Goal: Information Seeking & Learning: Obtain resource

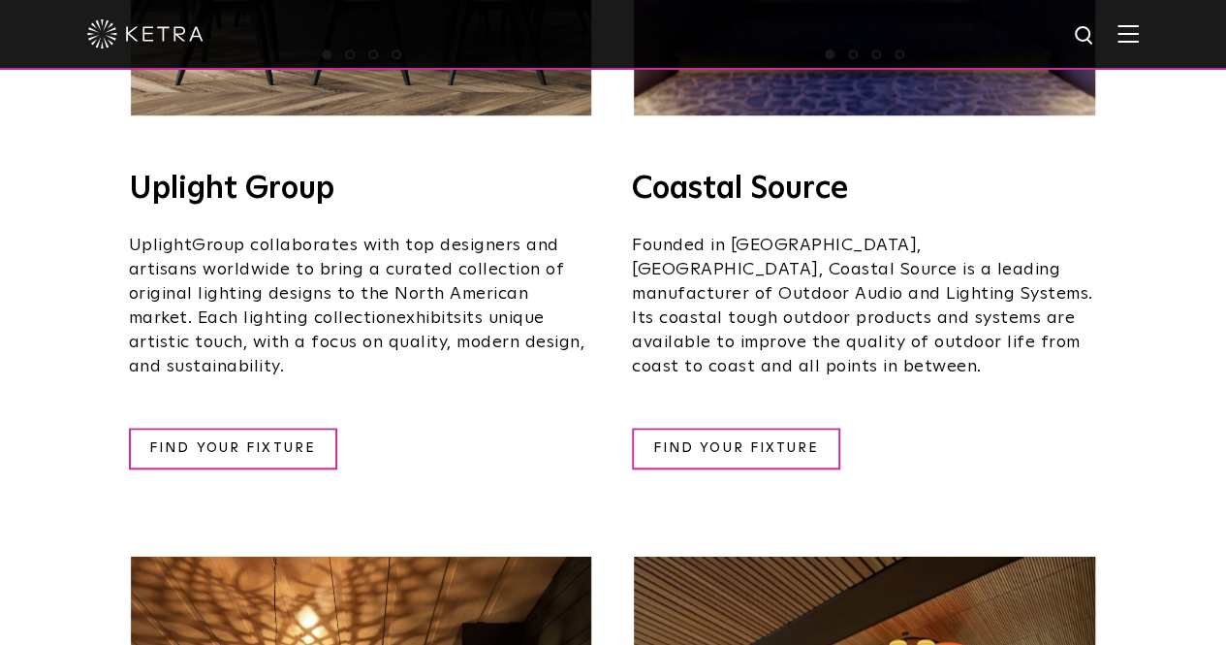
scroll to position [776, 0]
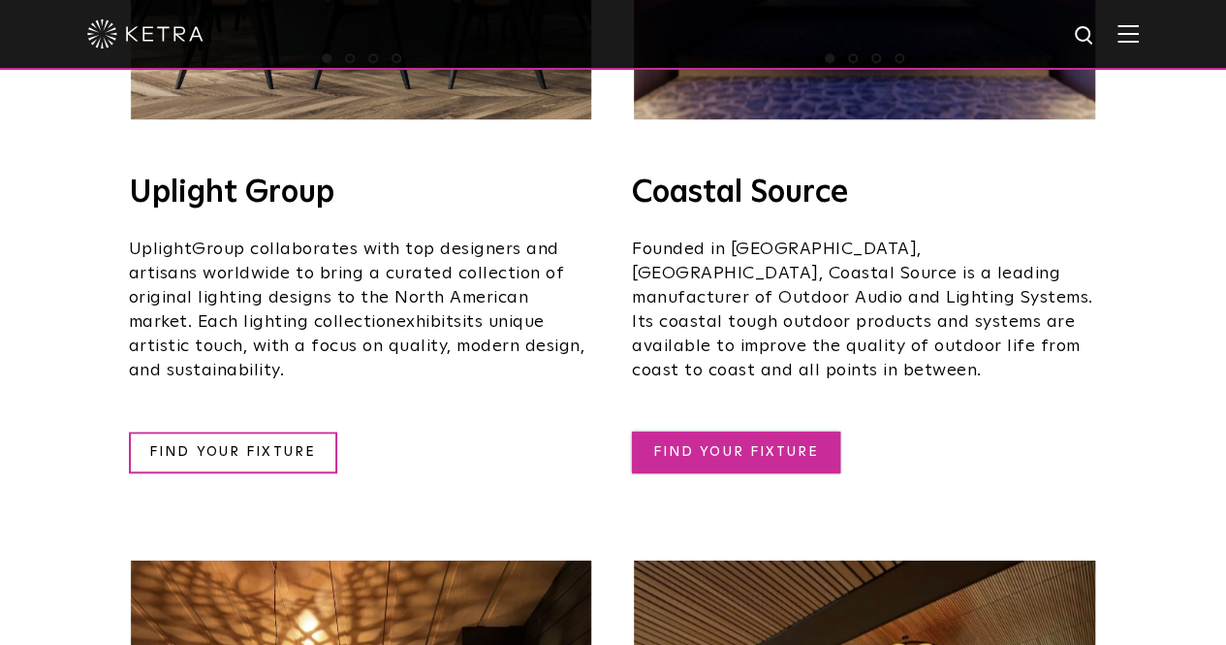
click at [754, 431] on link "FIND YOUR FIXTURE" at bounding box center [736, 452] width 208 height 42
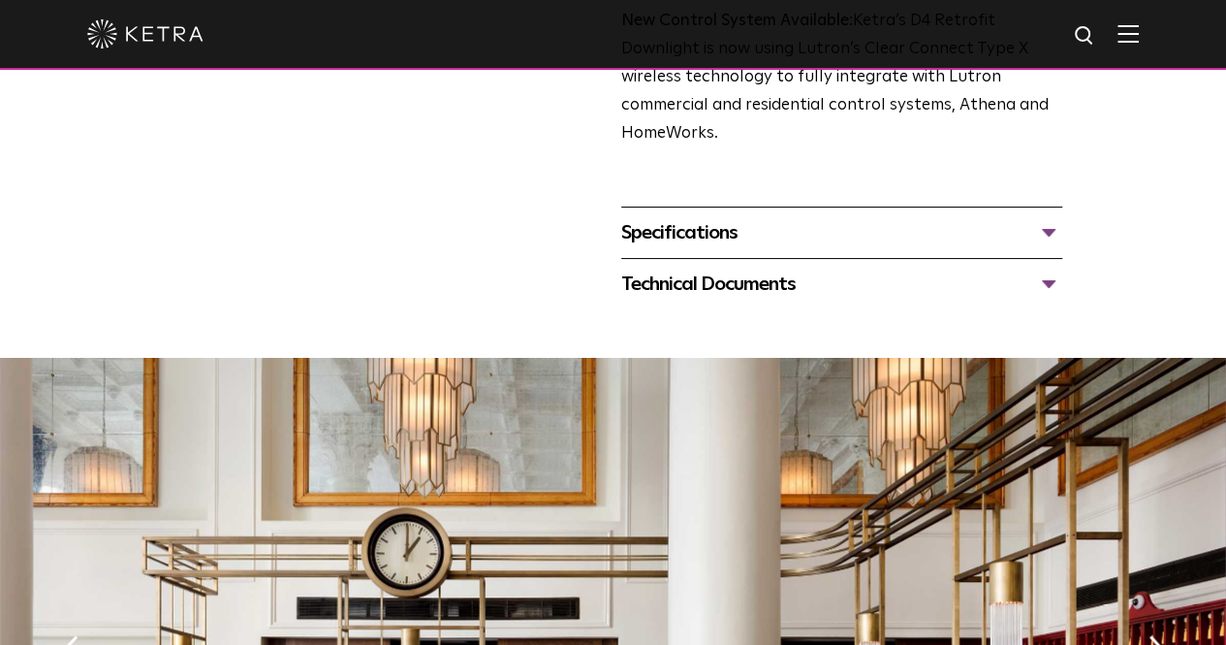
scroll to position [679, 0]
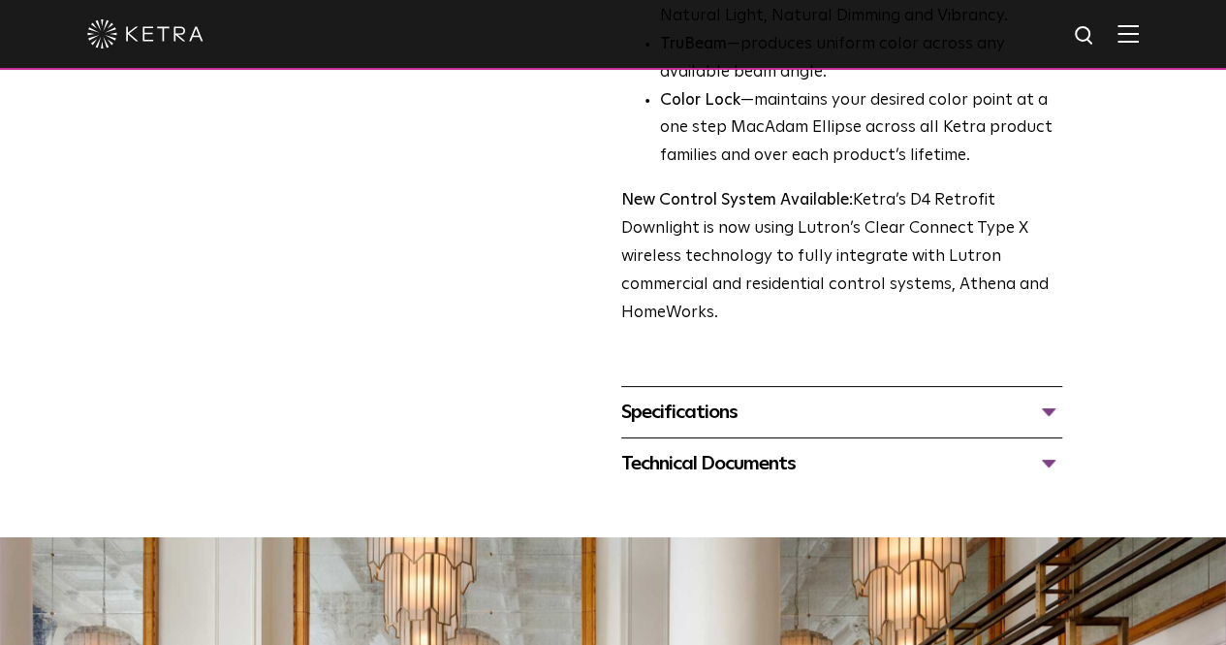
click at [668, 397] on div "Specifications" at bounding box center [841, 412] width 441 height 31
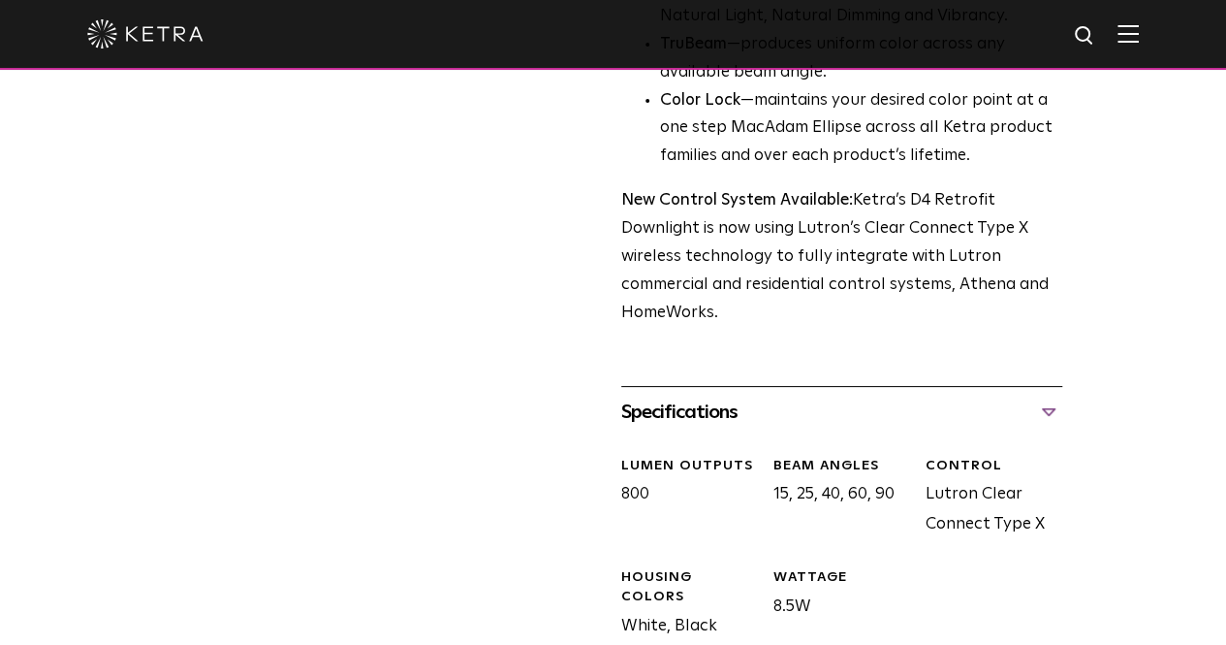
click at [673, 397] on div "Specifications" at bounding box center [841, 412] width 441 height 31
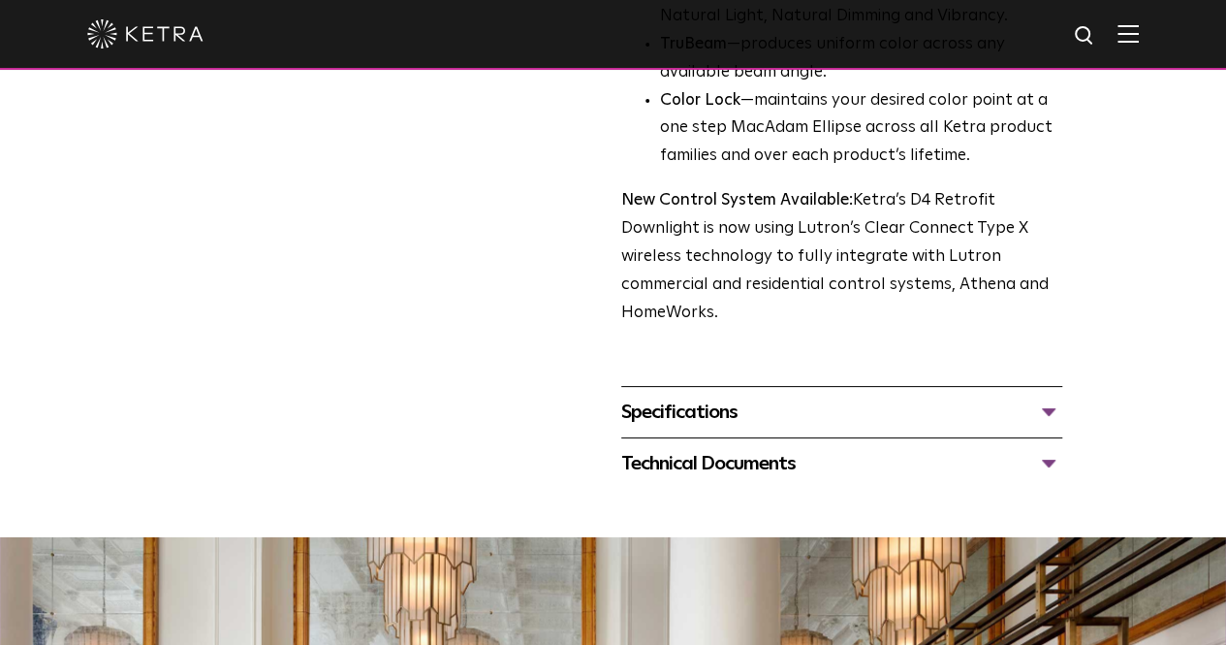
click at [674, 448] on div "Technical Documents" at bounding box center [841, 463] width 441 height 31
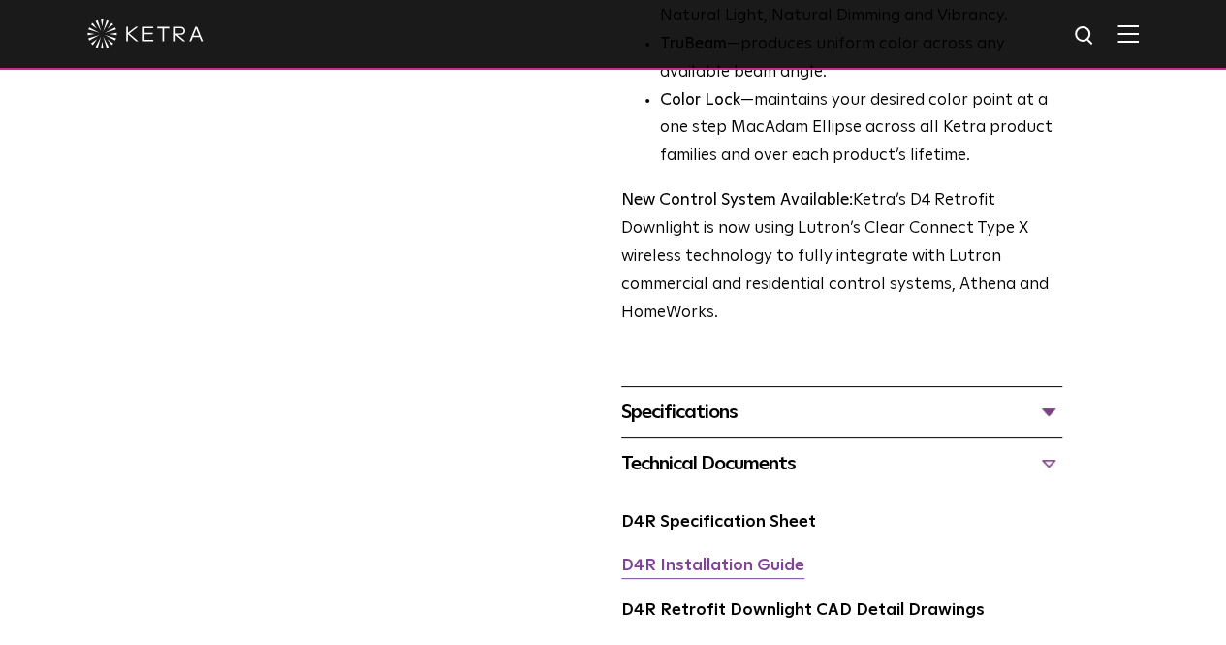
click at [690, 557] on link "D4R Installation Guide" at bounding box center [712, 565] width 183 height 16
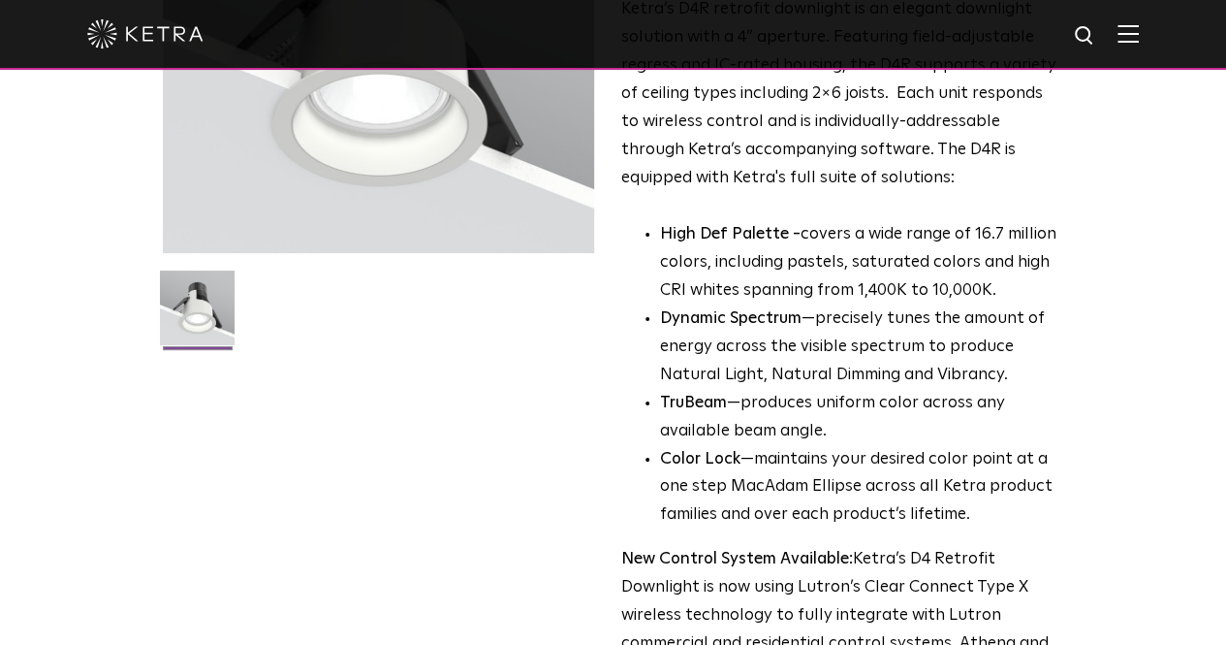
scroll to position [0, 0]
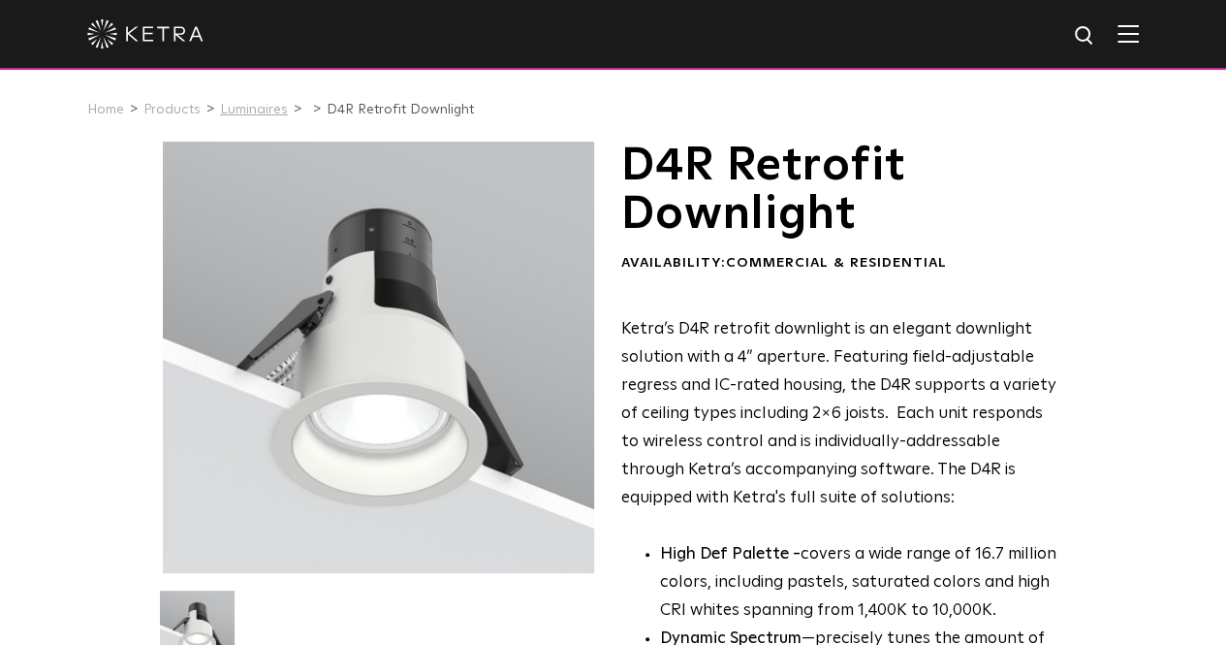
click at [237, 110] on link "Luminaires" at bounding box center [254, 110] width 68 height 14
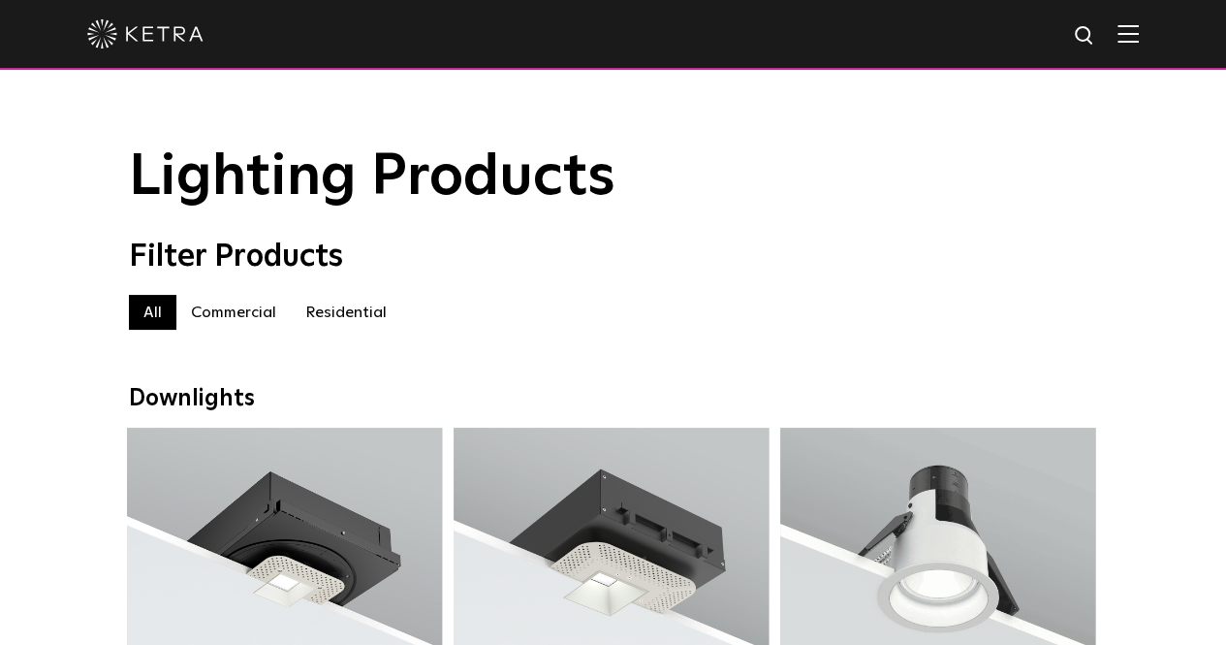
click at [353, 323] on label "Residential" at bounding box center [346, 312] width 111 height 35
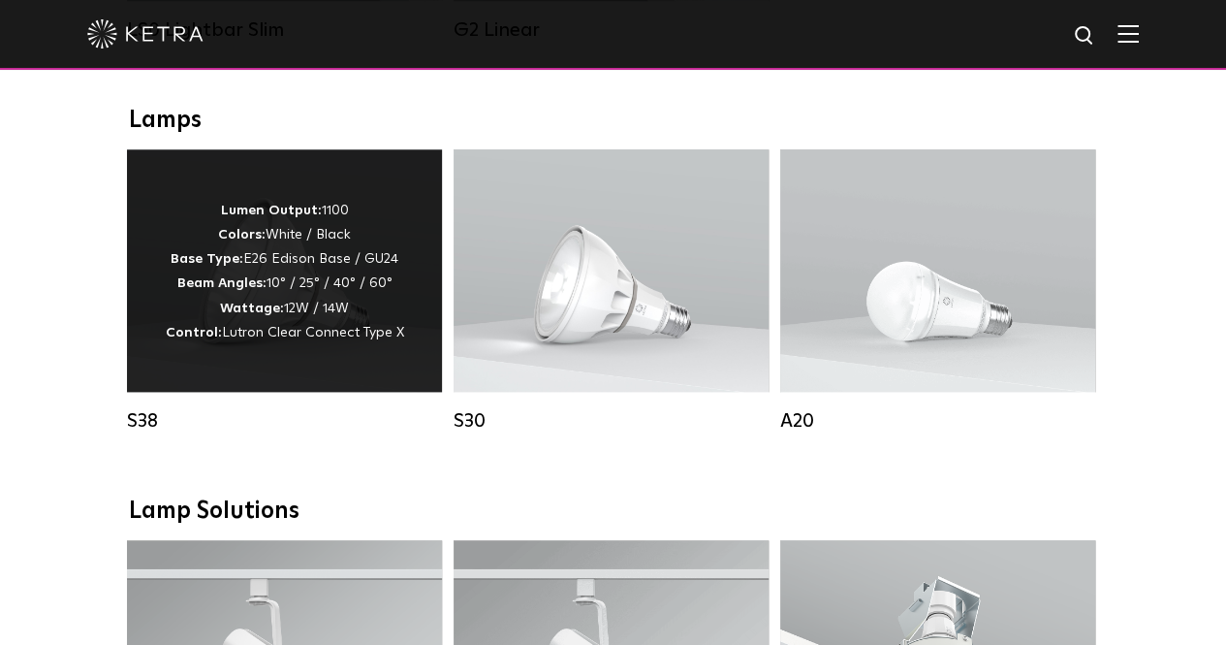
scroll to position [1066, 0]
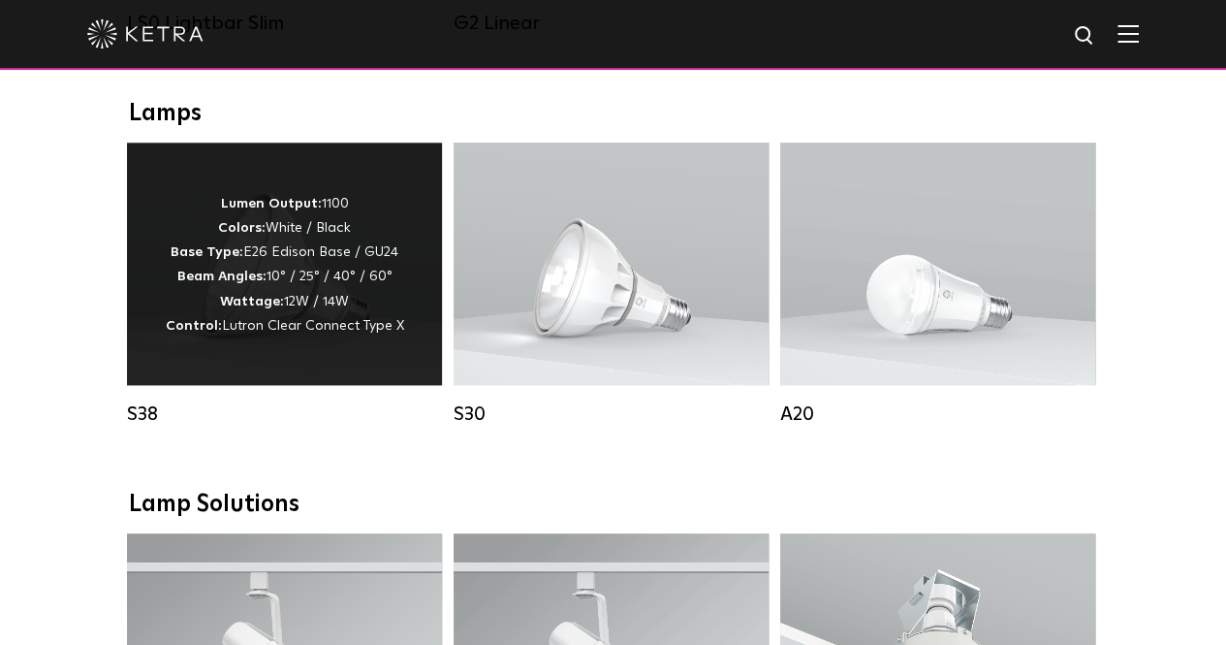
click at [269, 249] on p "Lumen Output: 1100 Colors: White / Black Base Type: E26 Edison Base / GU24 Beam…" at bounding box center [285, 265] width 238 height 146
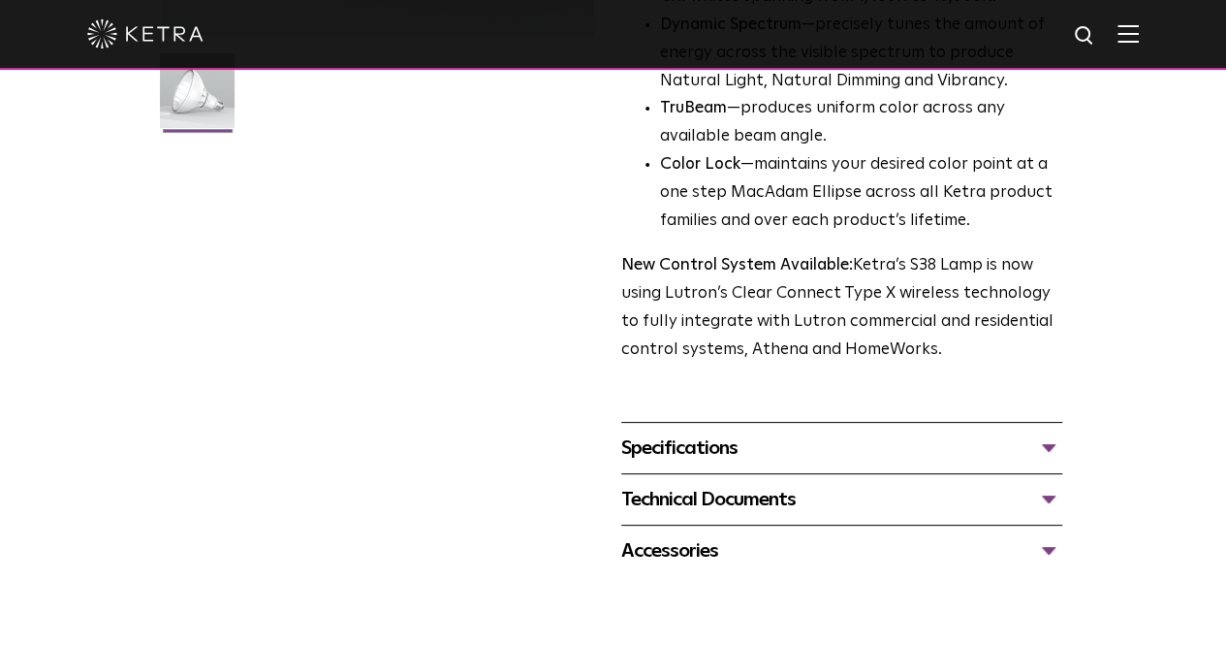
scroll to position [582, 0]
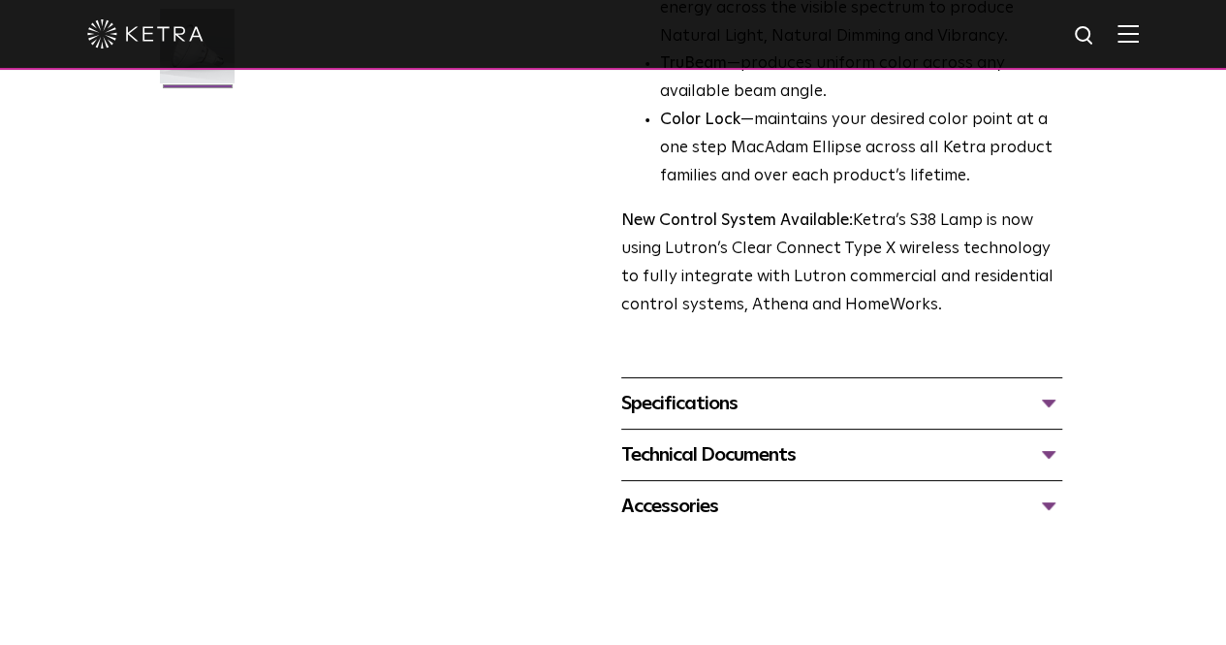
click at [675, 388] on div "Specifications" at bounding box center [841, 403] width 441 height 31
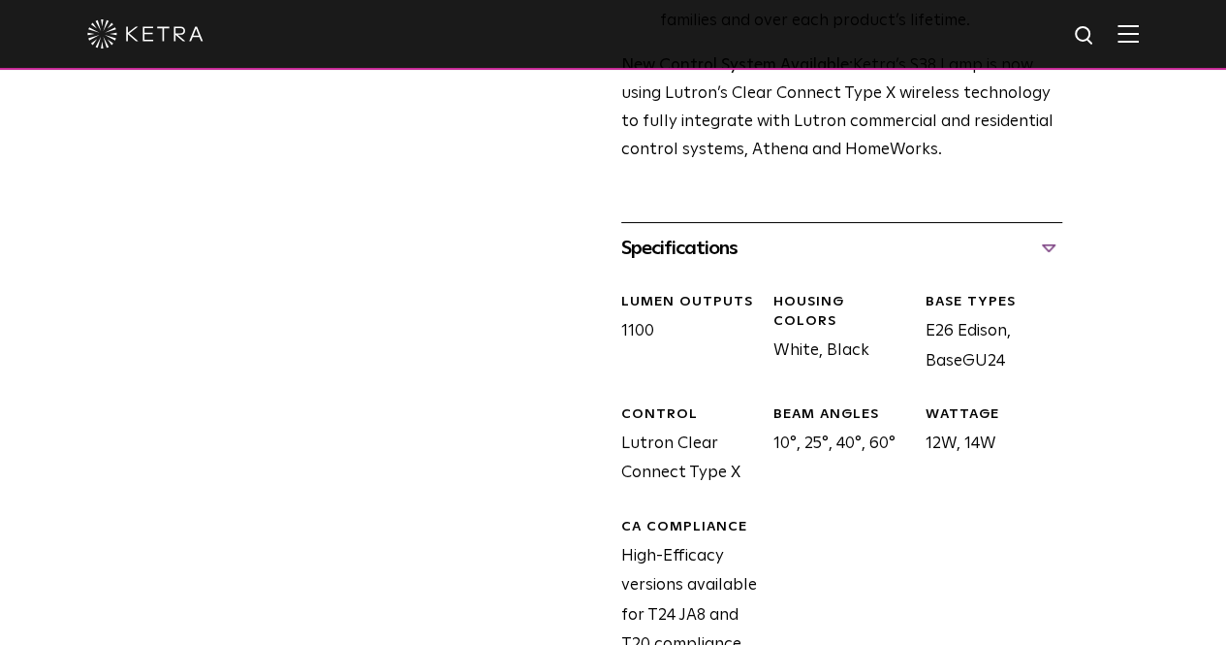
scroll to position [969, 0]
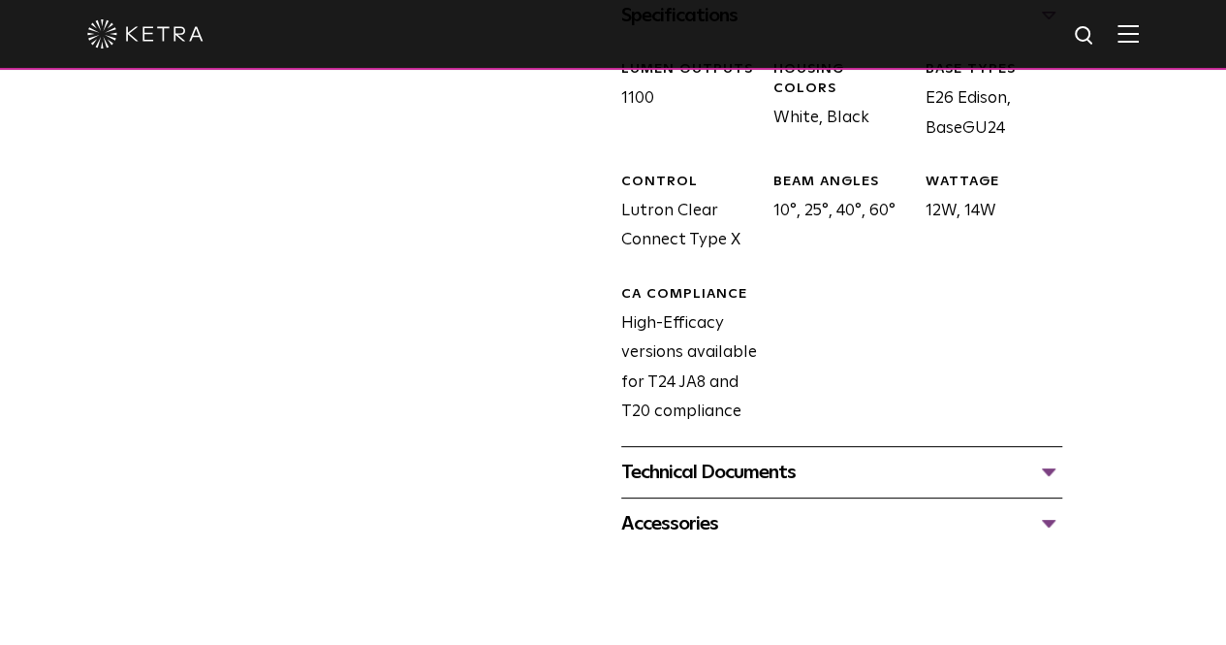
click at [696, 457] on div "Technical Documents" at bounding box center [841, 472] width 441 height 31
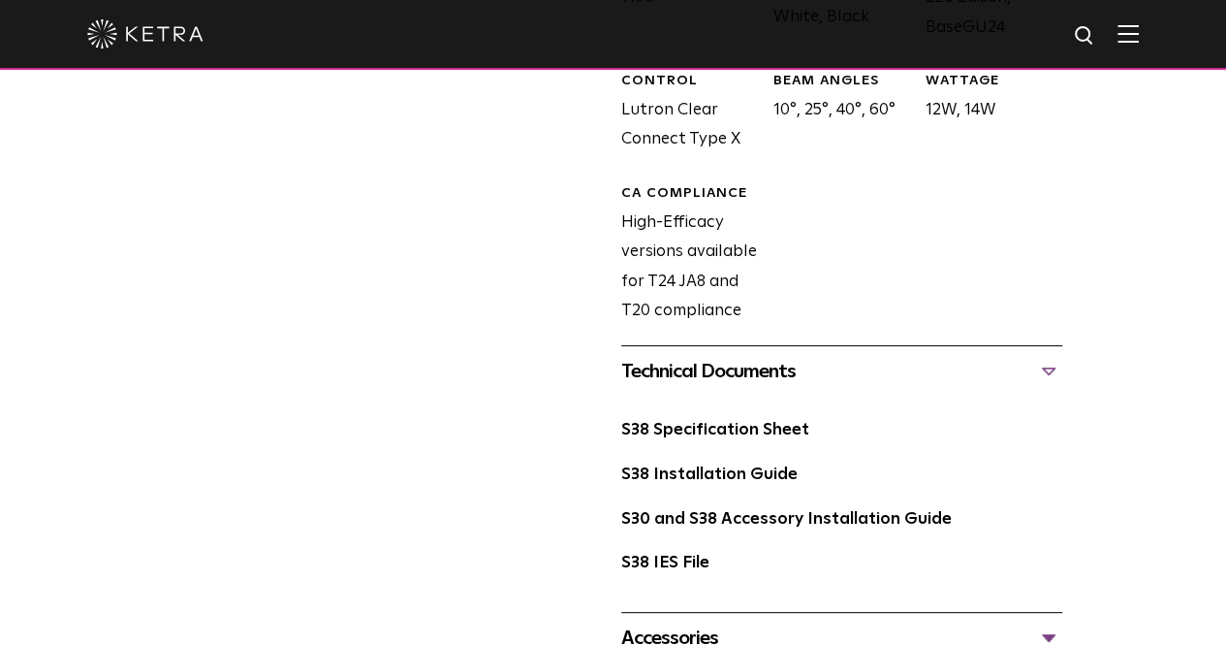
scroll to position [1260, 0]
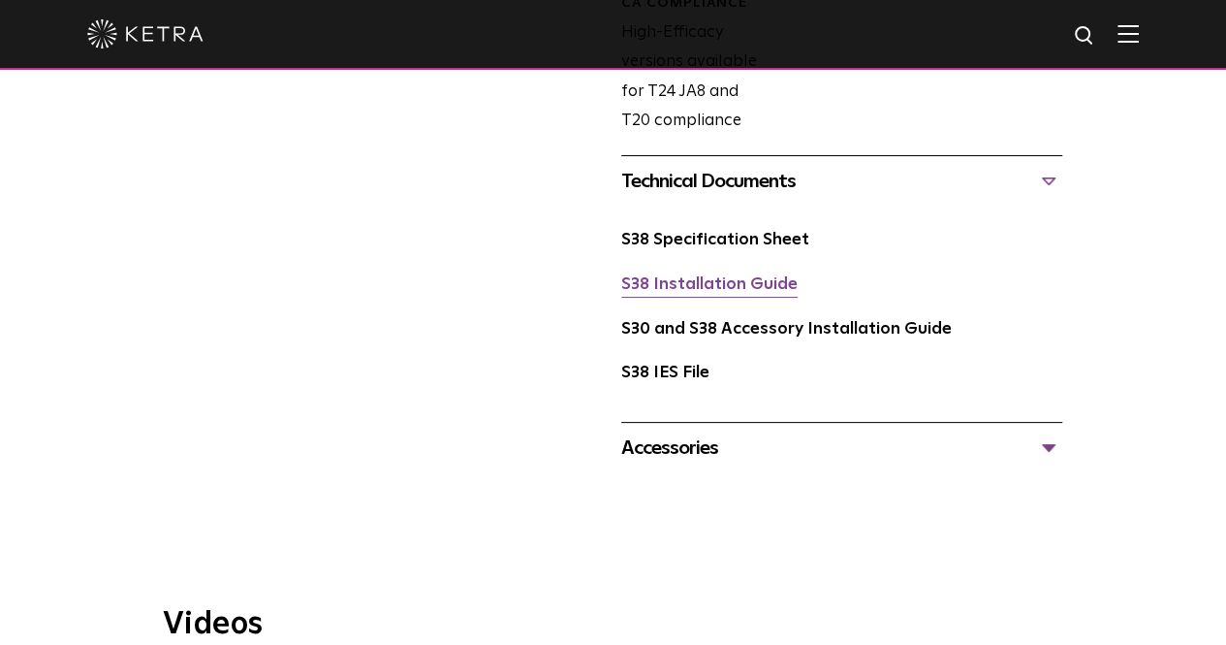
click at [638, 276] on link "S38 Installation Guide" at bounding box center [709, 284] width 176 height 16
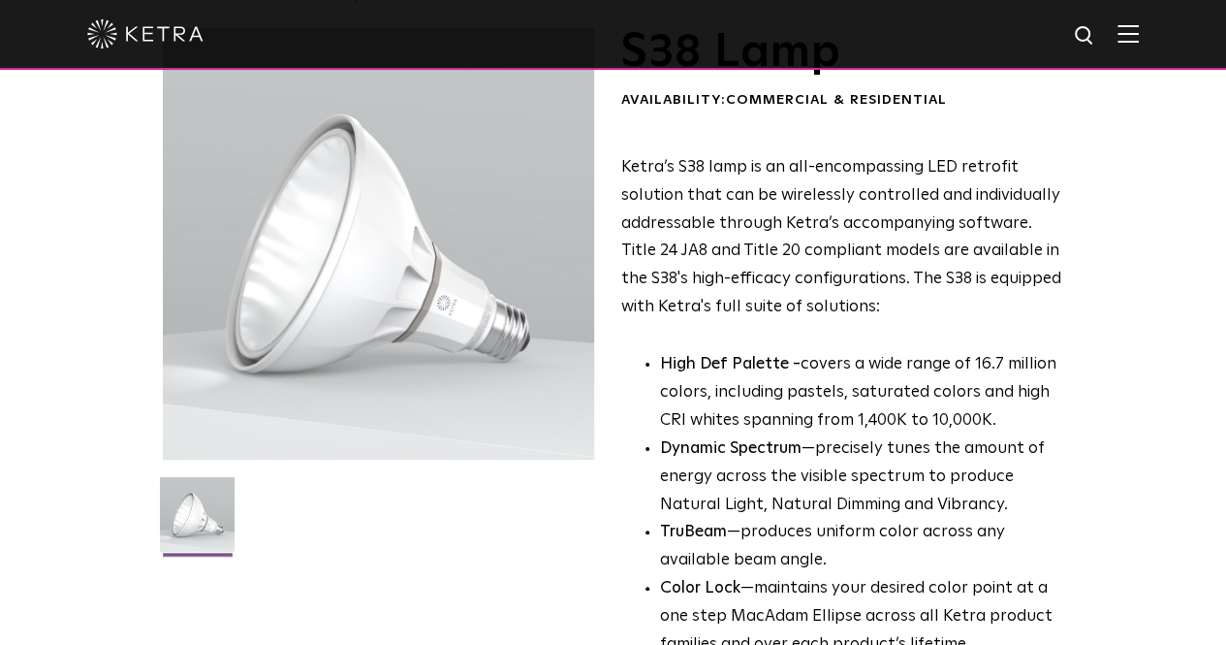
scroll to position [0, 0]
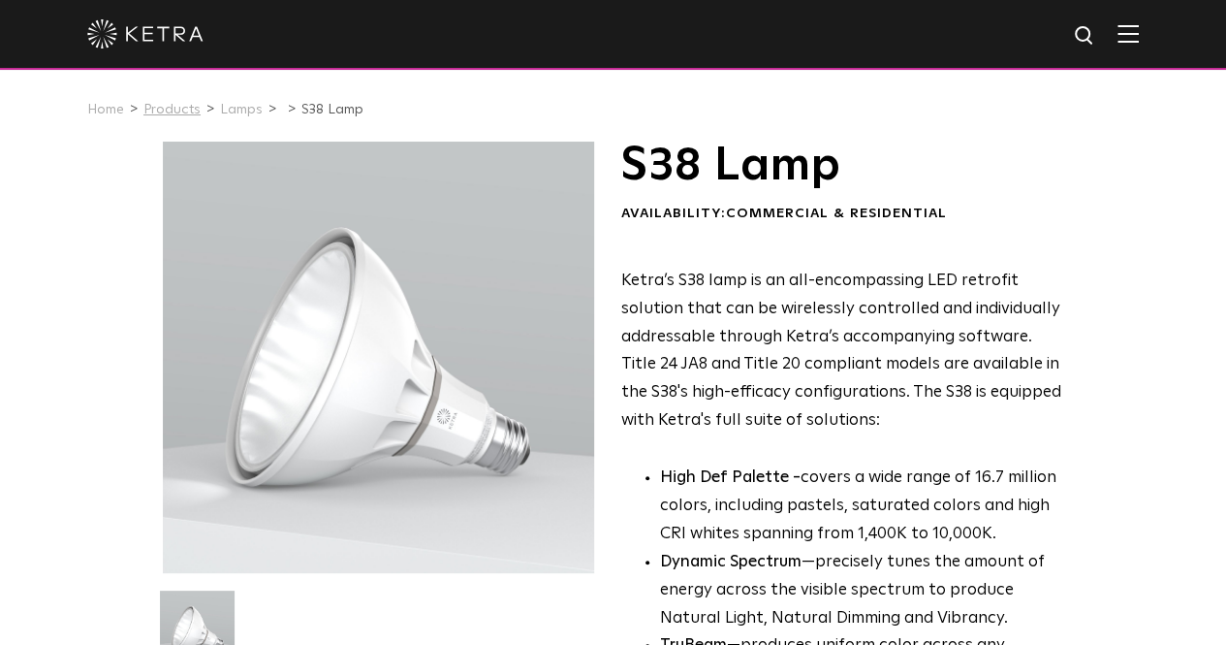
click at [176, 110] on link "Products" at bounding box center [171, 110] width 57 height 14
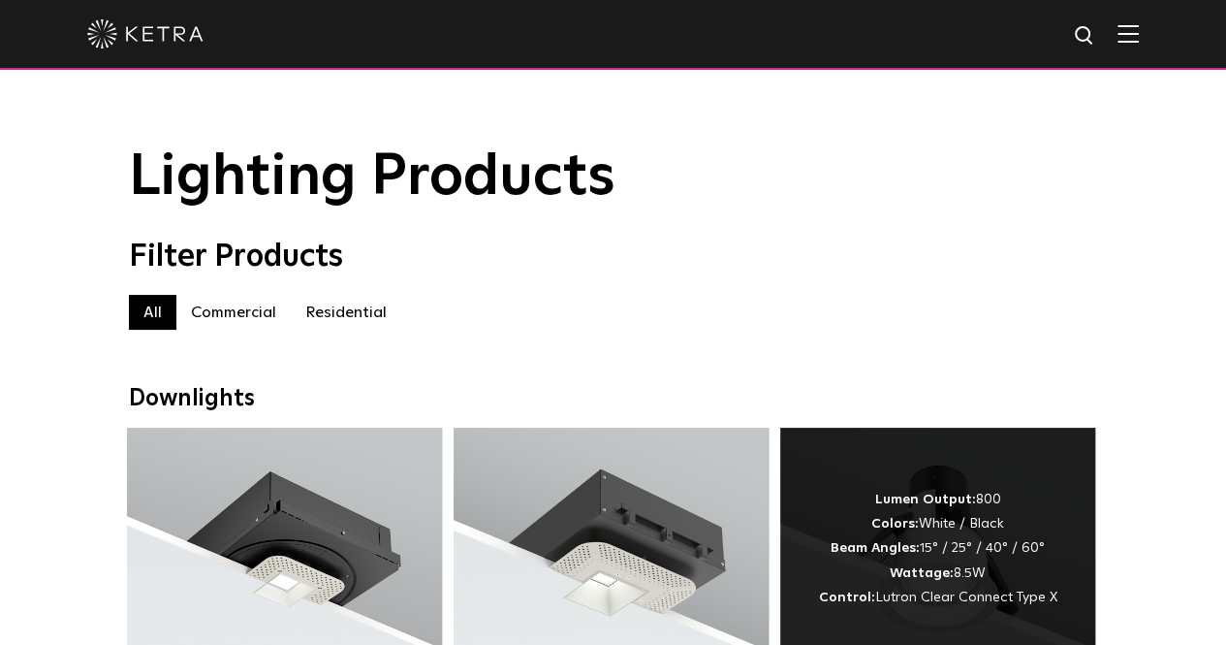
click at [942, 543] on div "Lumen Output: 800 Colors: White / Black Beam Angles: 15° / 25° / 40° / 60° Watt…" at bounding box center [938, 549] width 238 height 122
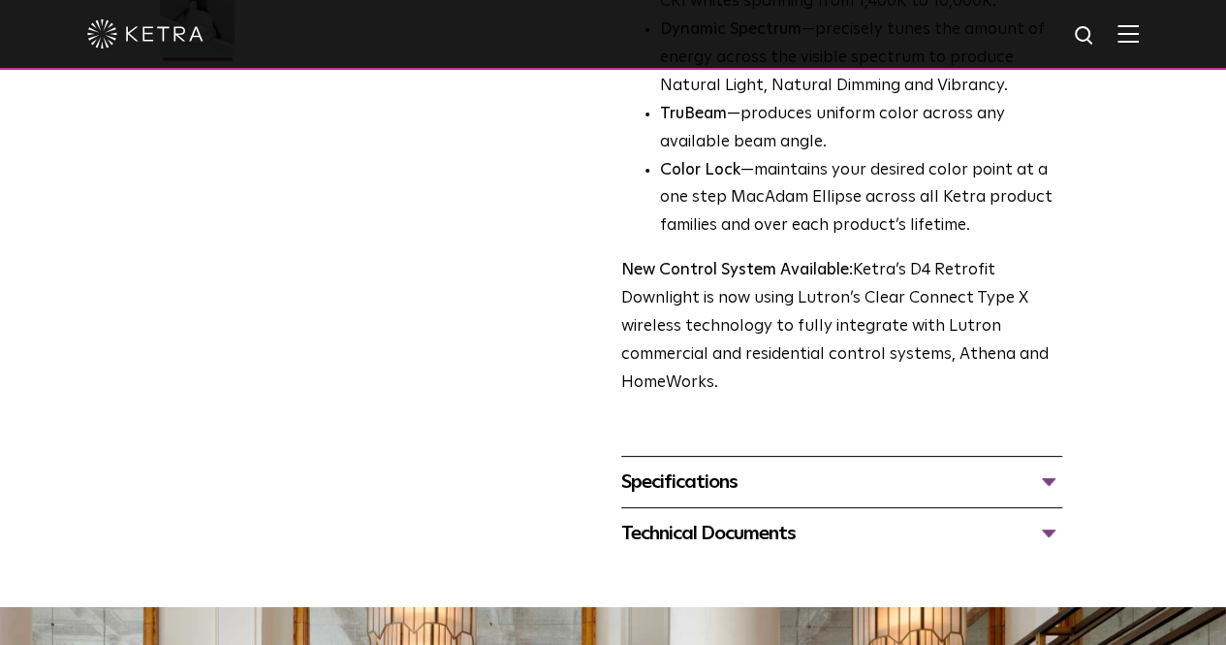
scroll to position [582, 0]
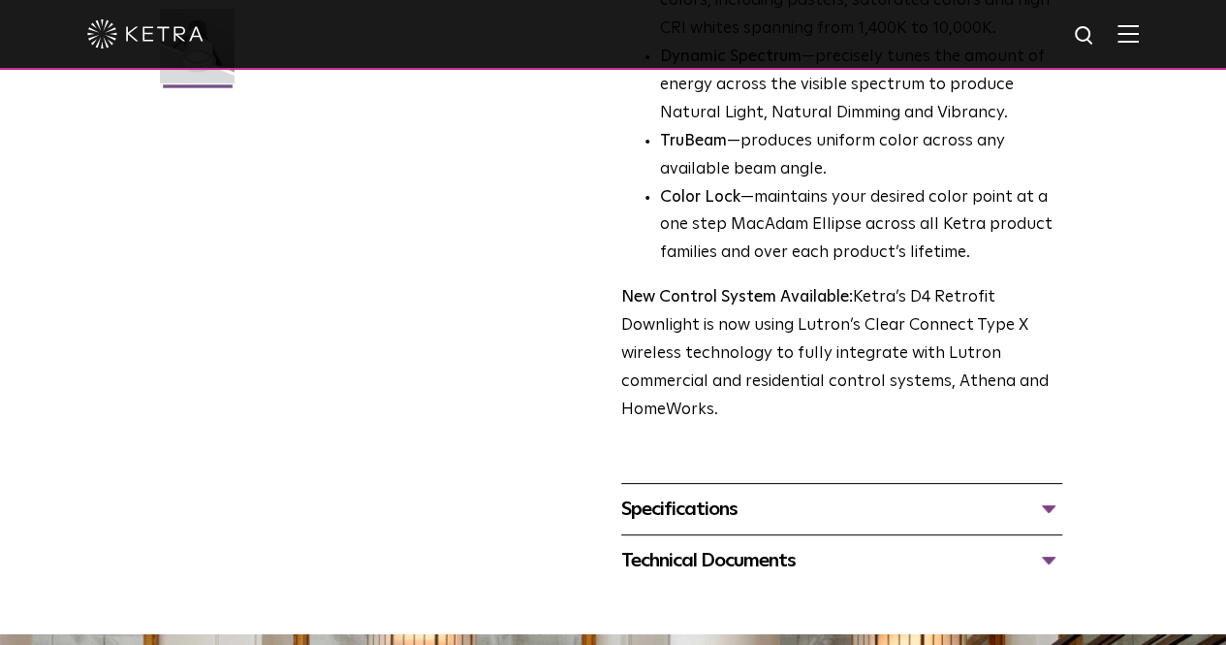
click at [684, 545] on div "Technical Documents" at bounding box center [841, 560] width 441 height 31
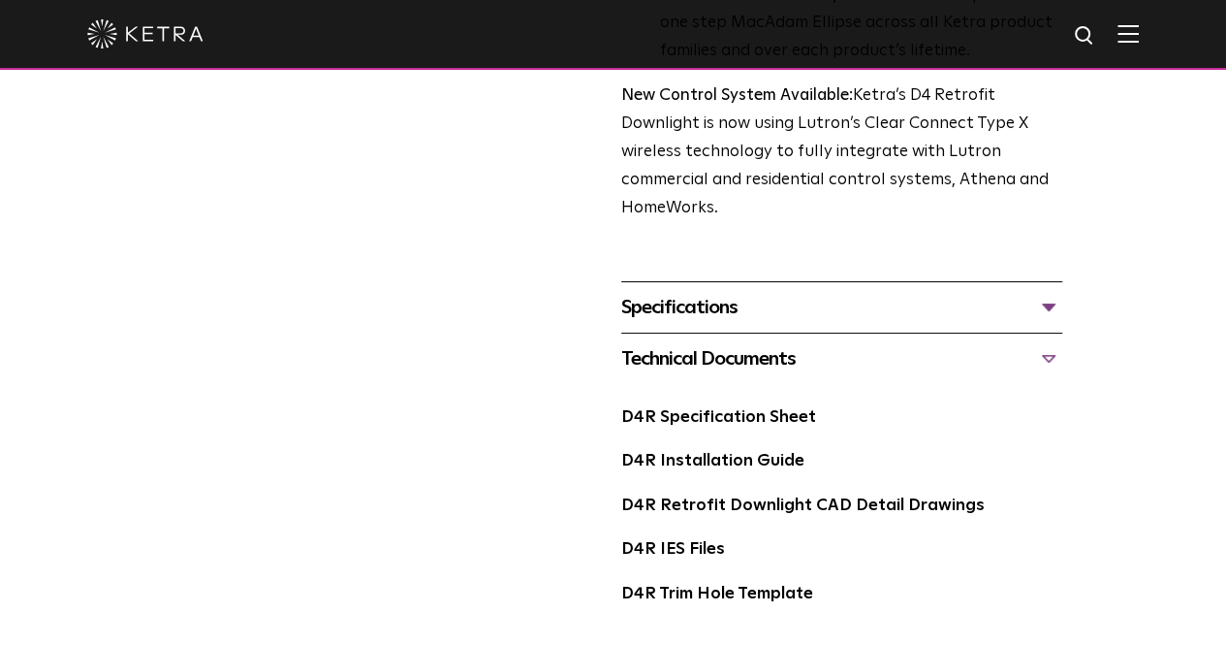
scroll to position [969, 0]
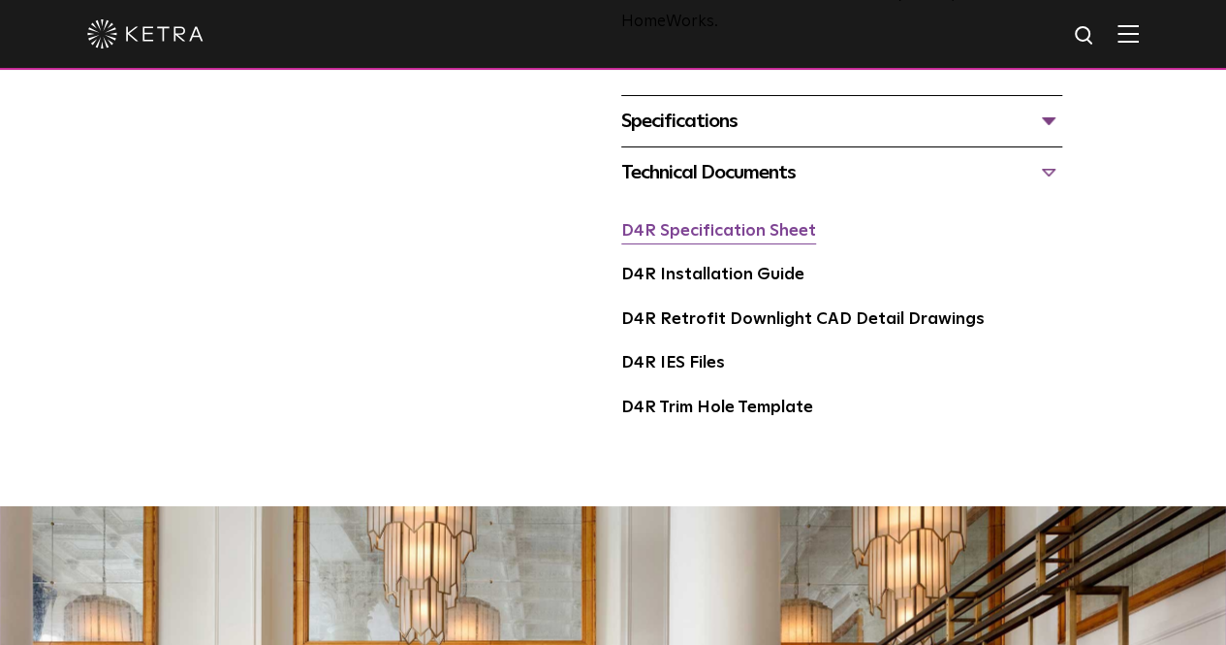
click at [690, 223] on link "D4R Specification Sheet" at bounding box center [718, 231] width 195 height 16
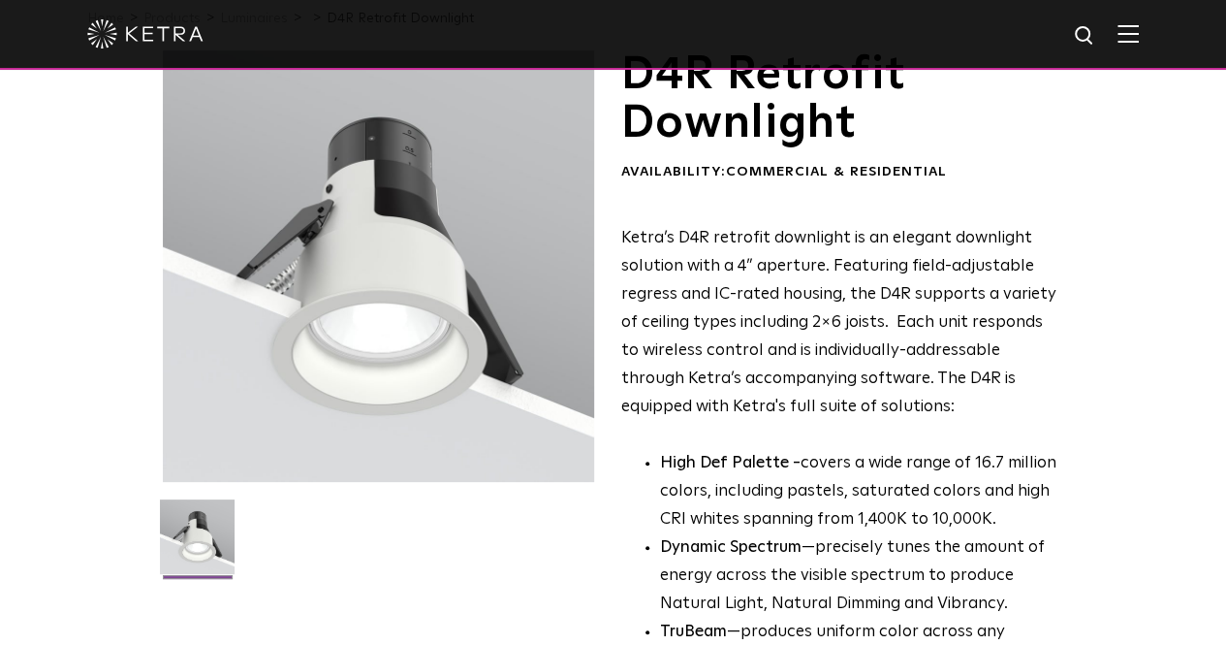
scroll to position [0, 0]
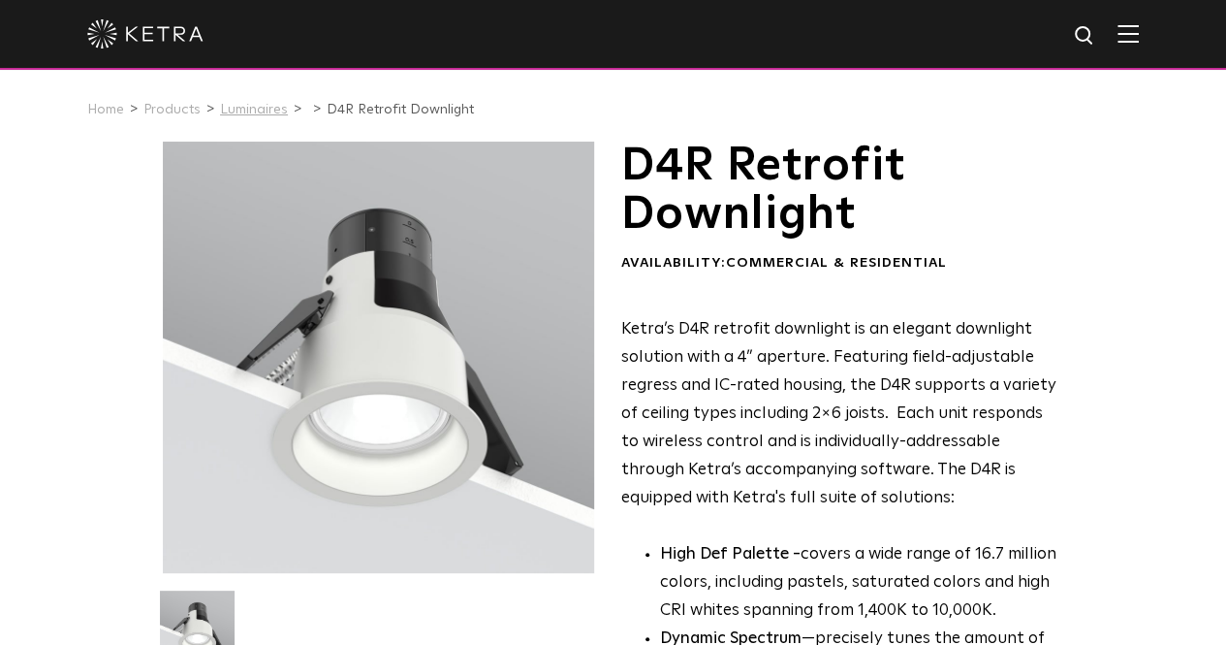
click at [221, 113] on link "Luminaires" at bounding box center [254, 110] width 68 height 14
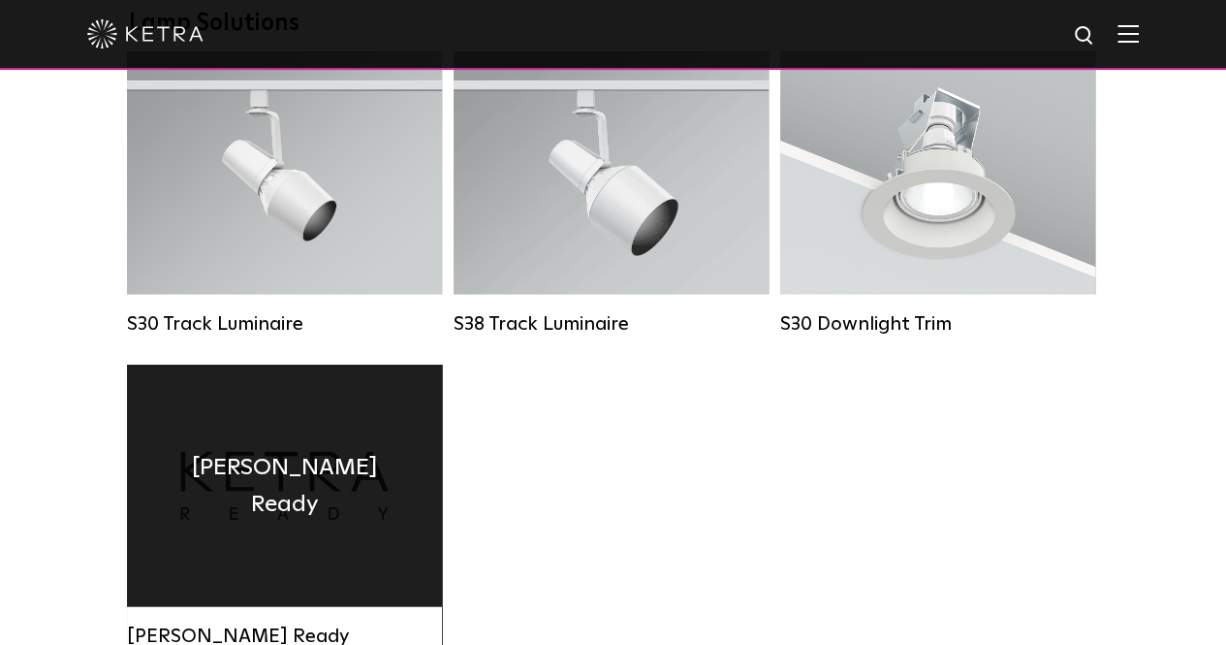
scroll to position [1842, 0]
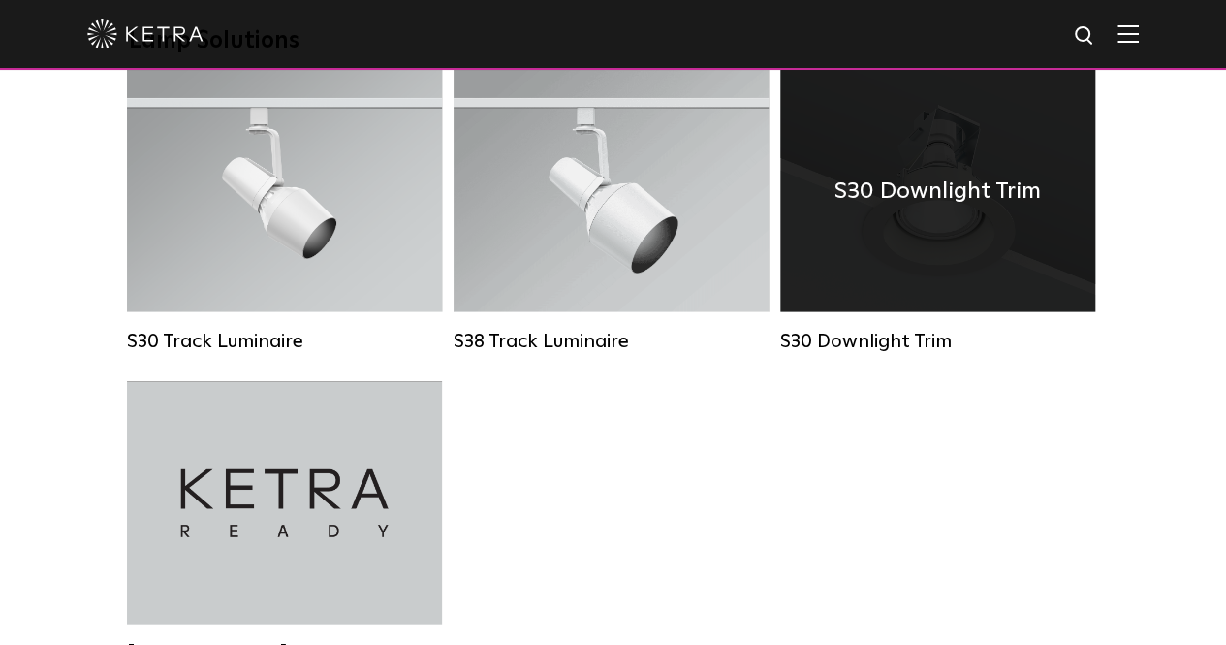
click at [883, 292] on div "S30 Downlight Trim" at bounding box center [937, 191] width 315 height 242
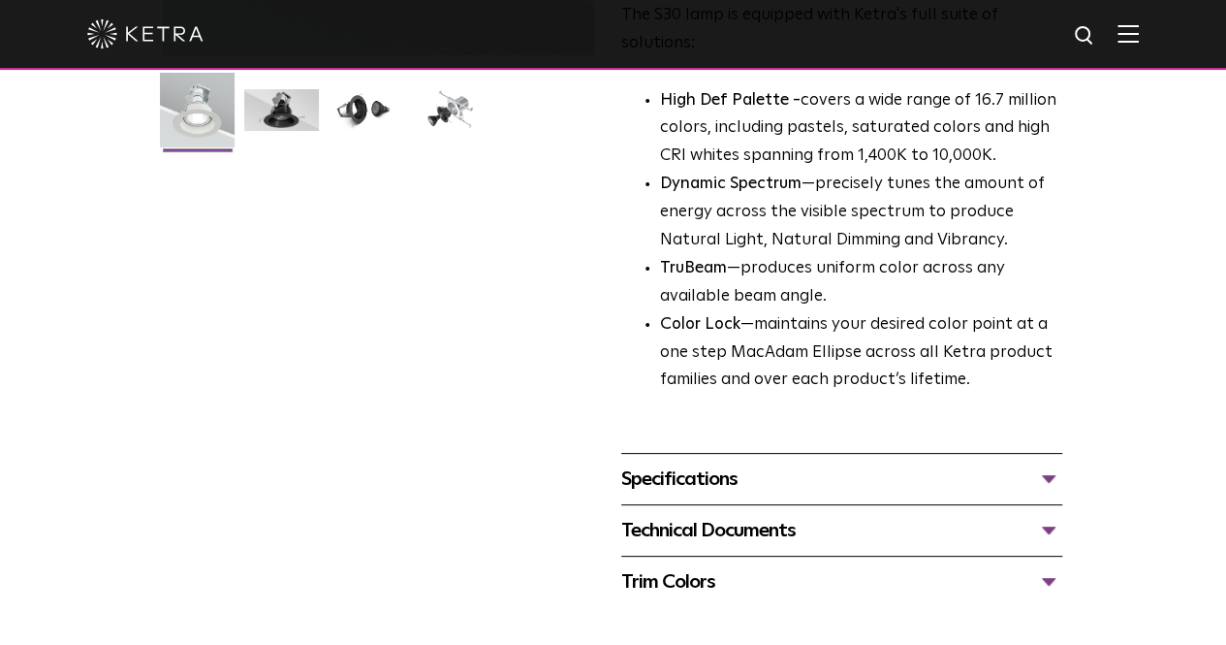
scroll to position [679, 0]
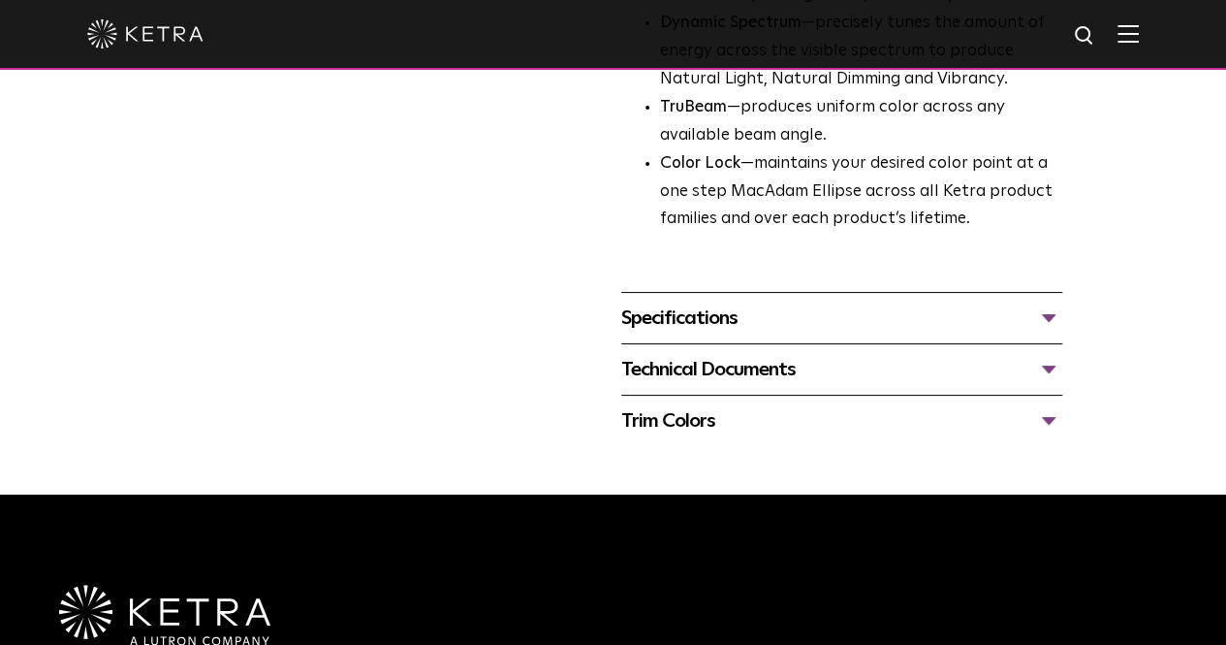
click at [688, 302] on div "Specifications" at bounding box center [841, 317] width 441 height 31
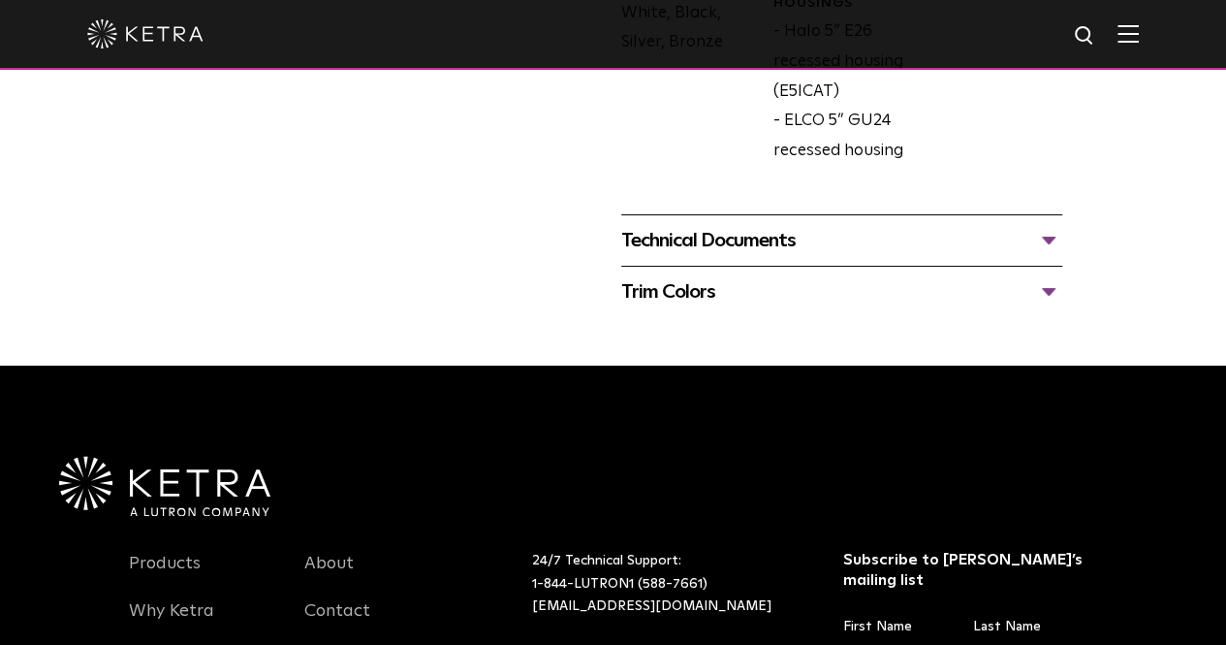
scroll to position [1066, 0]
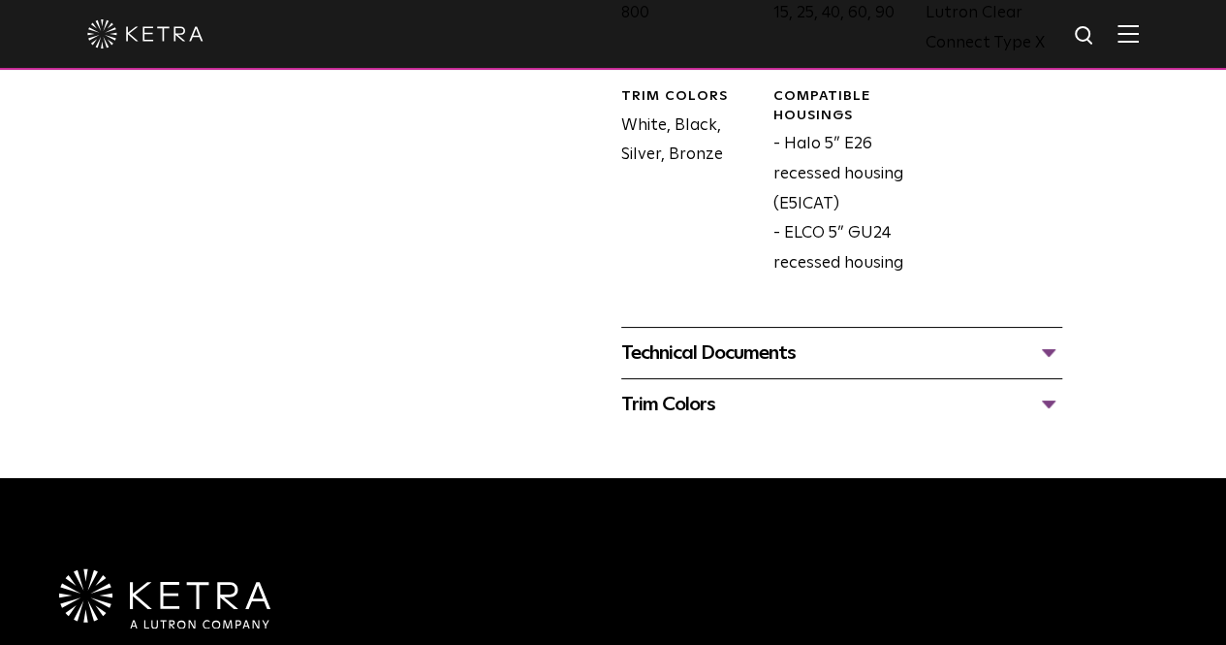
click at [715, 337] on div "Technical Documents" at bounding box center [841, 352] width 441 height 31
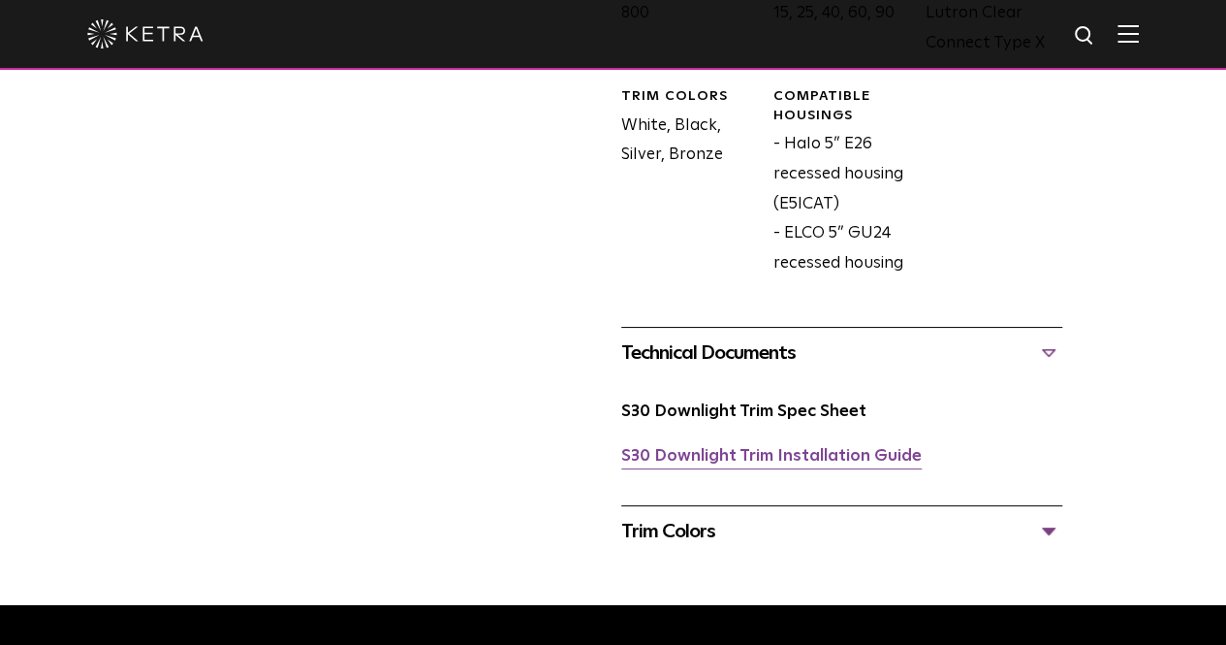
click at [701, 448] on link "S30 Downlight Trim Installation Guide" at bounding box center [771, 456] width 301 height 16
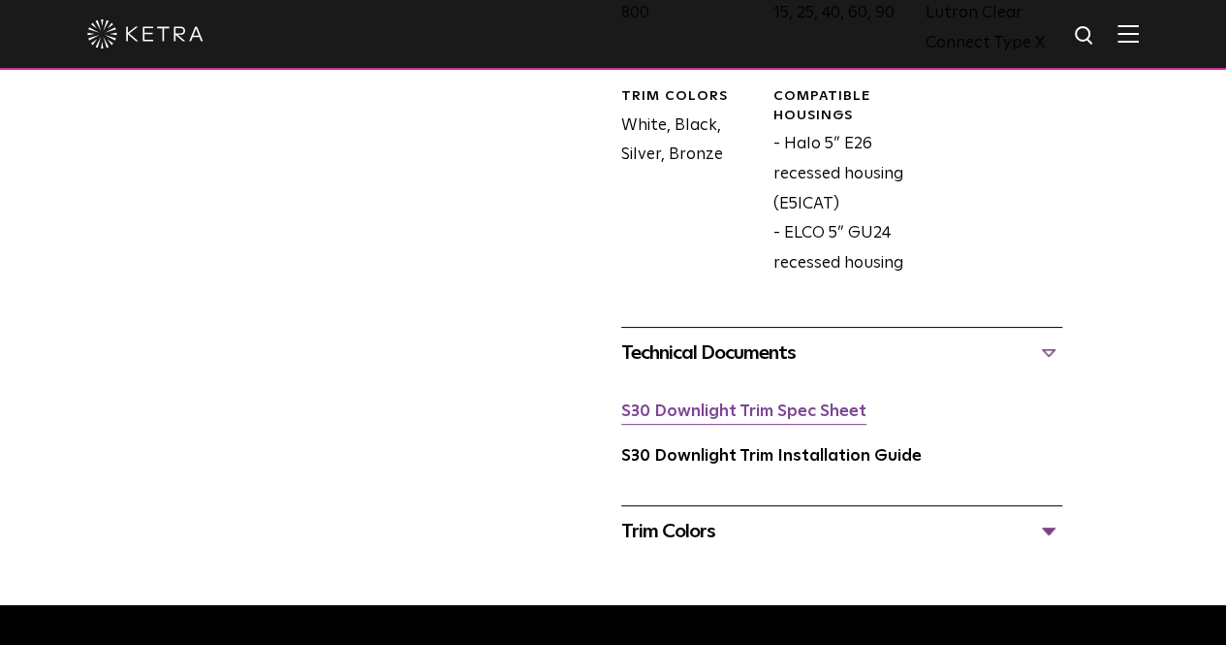
click at [728, 403] on link "S30 Downlight Trim Spec Sheet" at bounding box center [743, 411] width 245 height 16
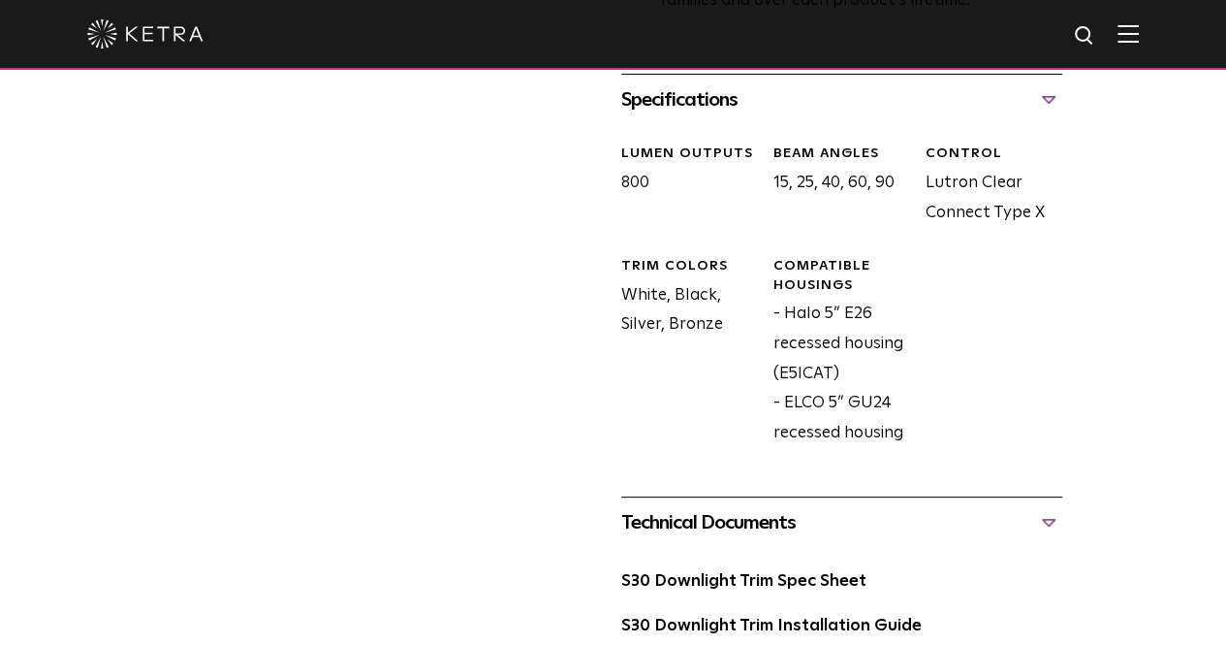
scroll to position [582, 0]
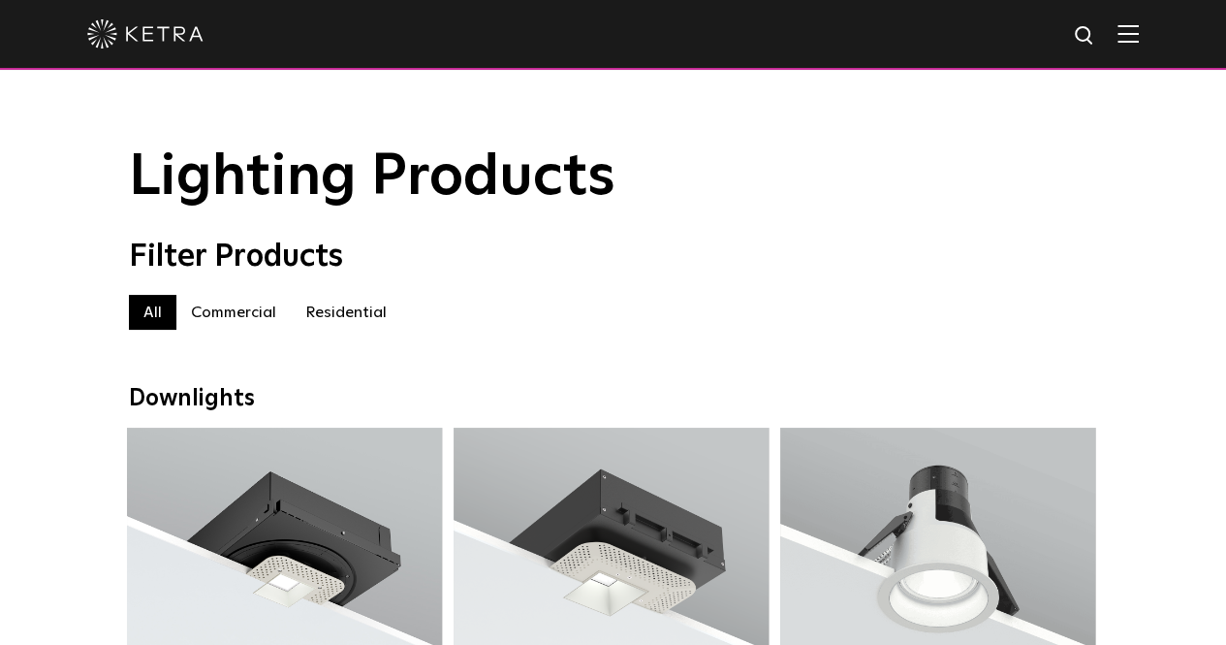
click at [1097, 32] on img at bounding box center [1085, 36] width 24 height 24
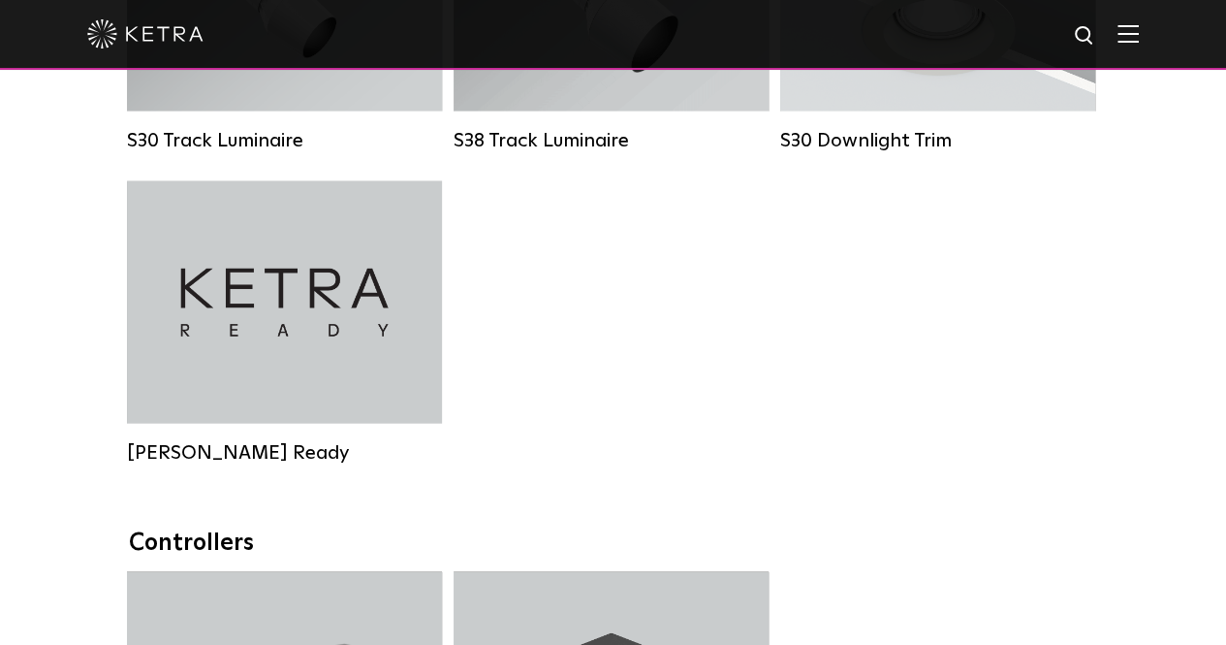
scroll to position [2036, 0]
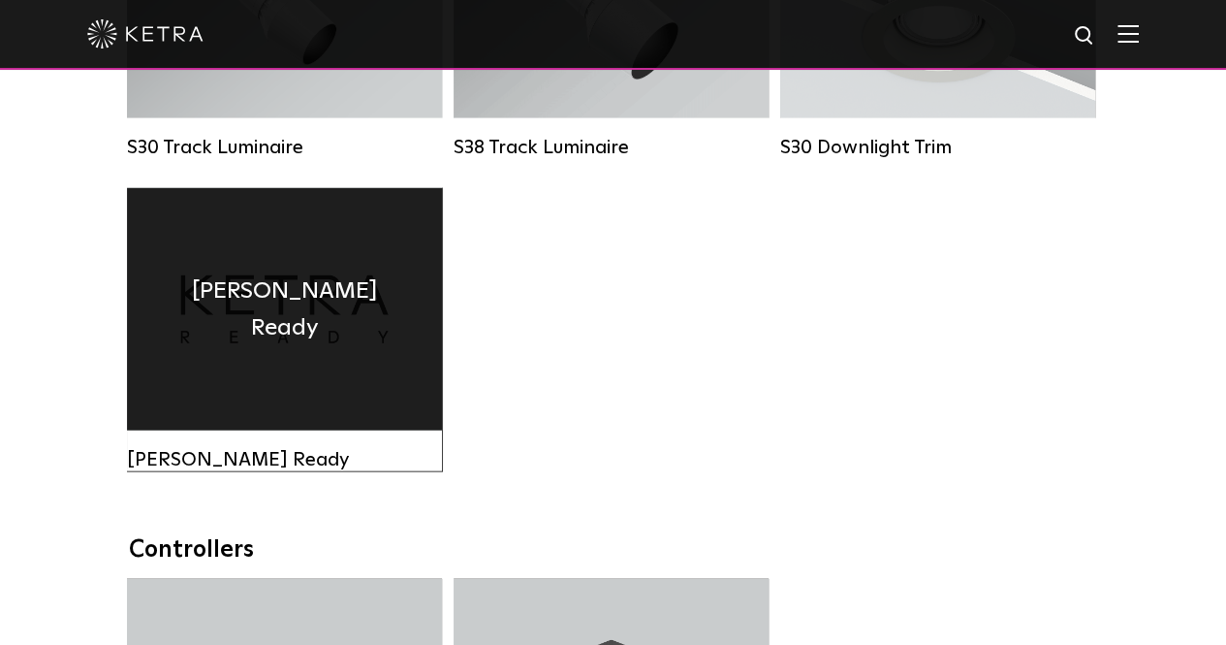
click at [287, 313] on h4 "Ketra Ready" at bounding box center [284, 309] width 257 height 75
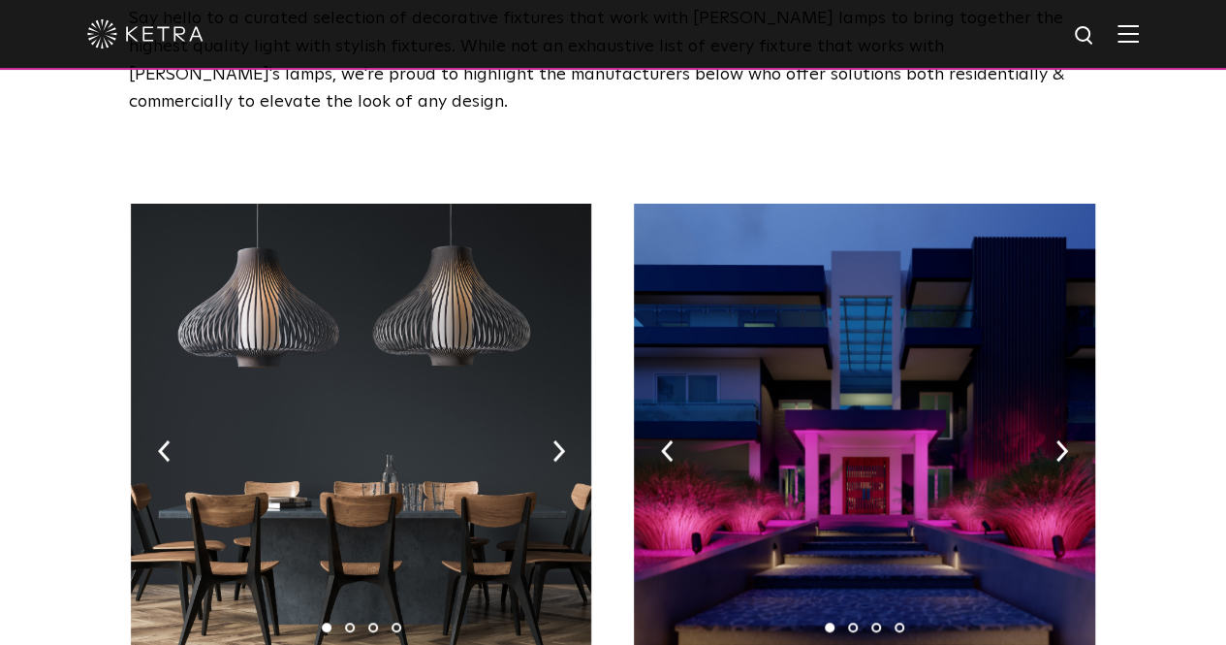
scroll to position [291, 0]
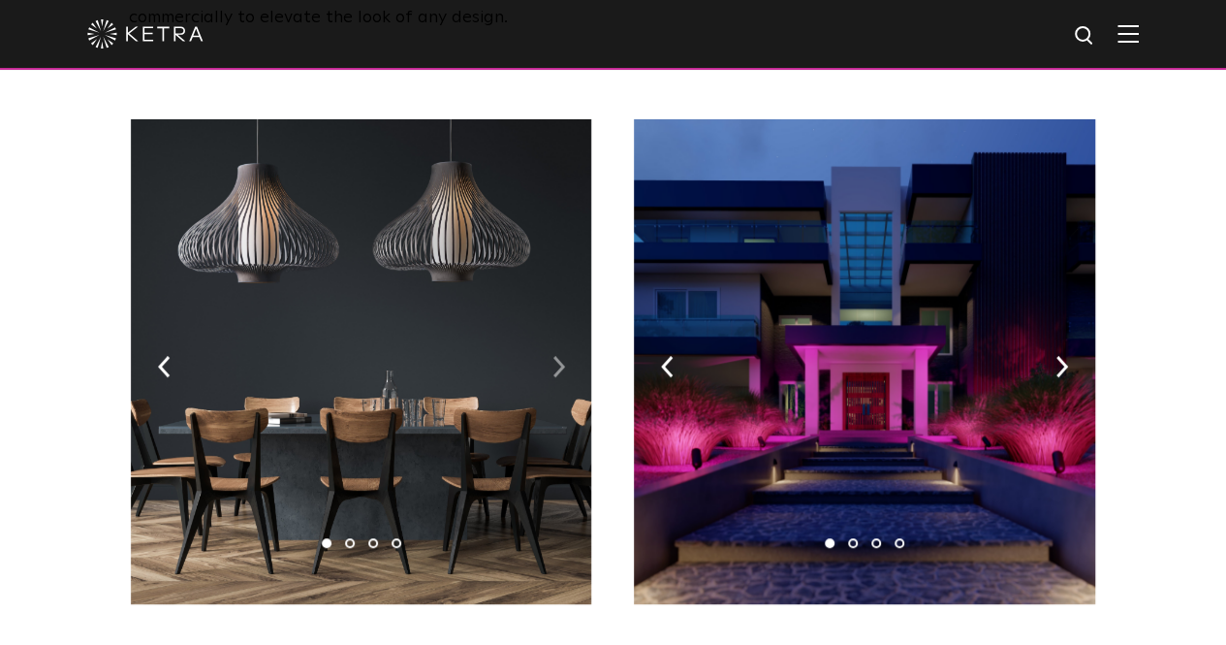
click at [562, 356] on img at bounding box center [559, 366] width 13 height 21
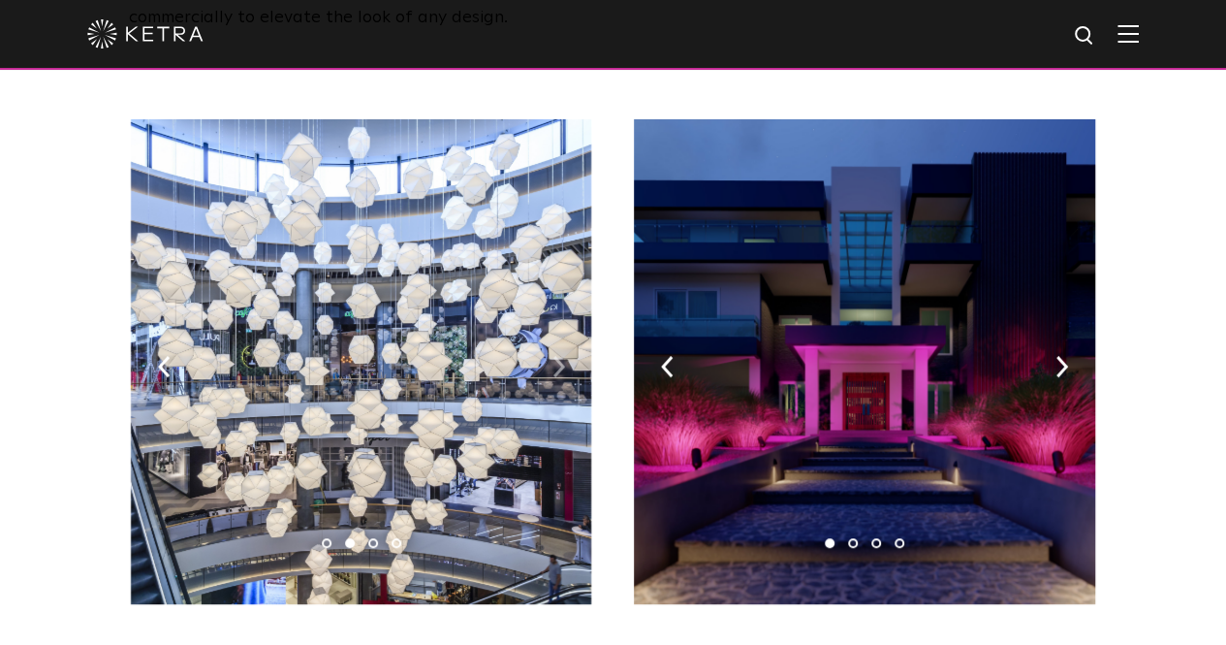
click at [556, 356] on img at bounding box center [559, 366] width 13 height 21
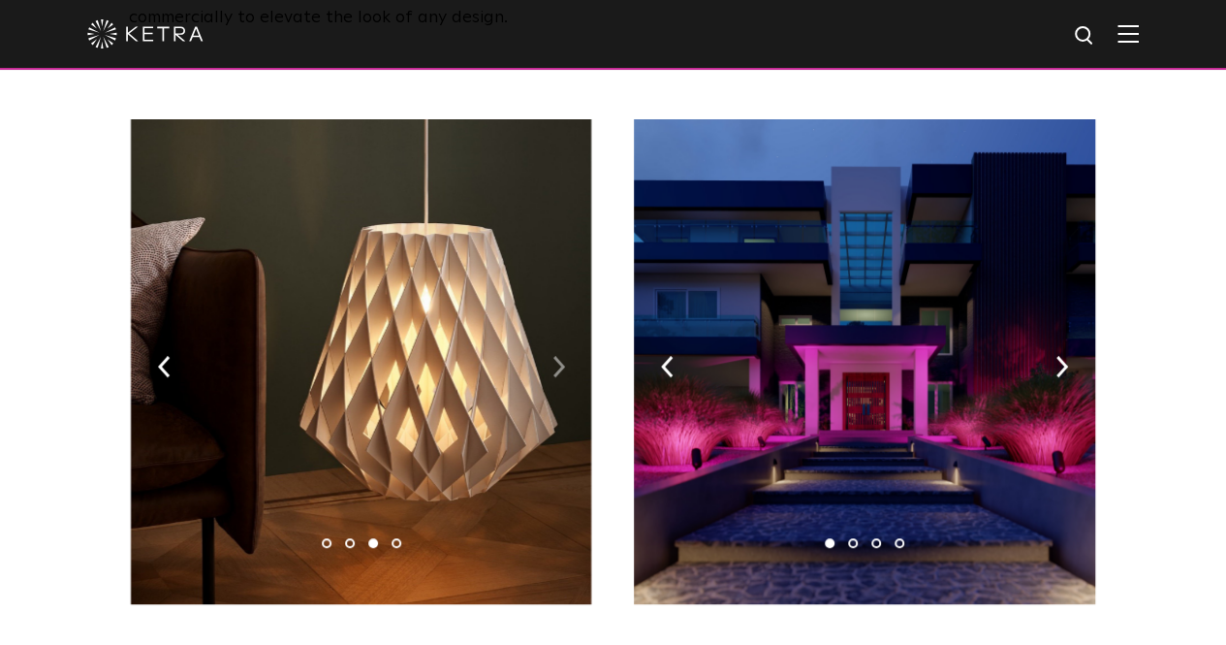
click at [556, 356] on img at bounding box center [559, 366] width 13 height 21
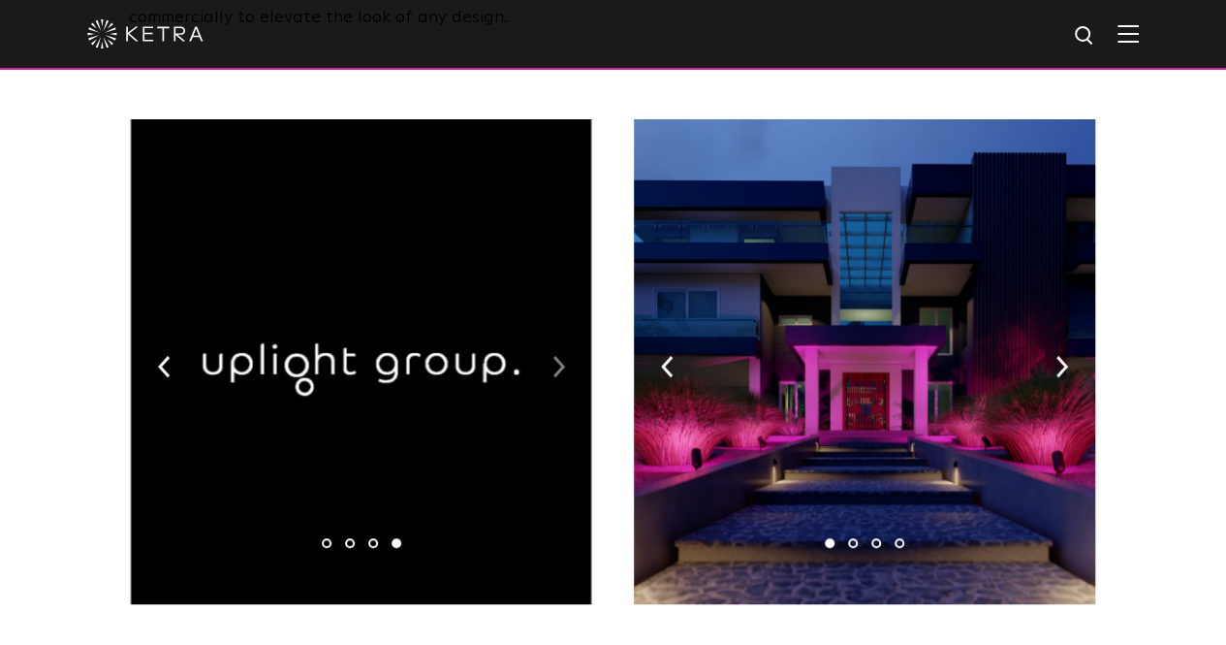
click at [556, 356] on img at bounding box center [559, 366] width 13 height 21
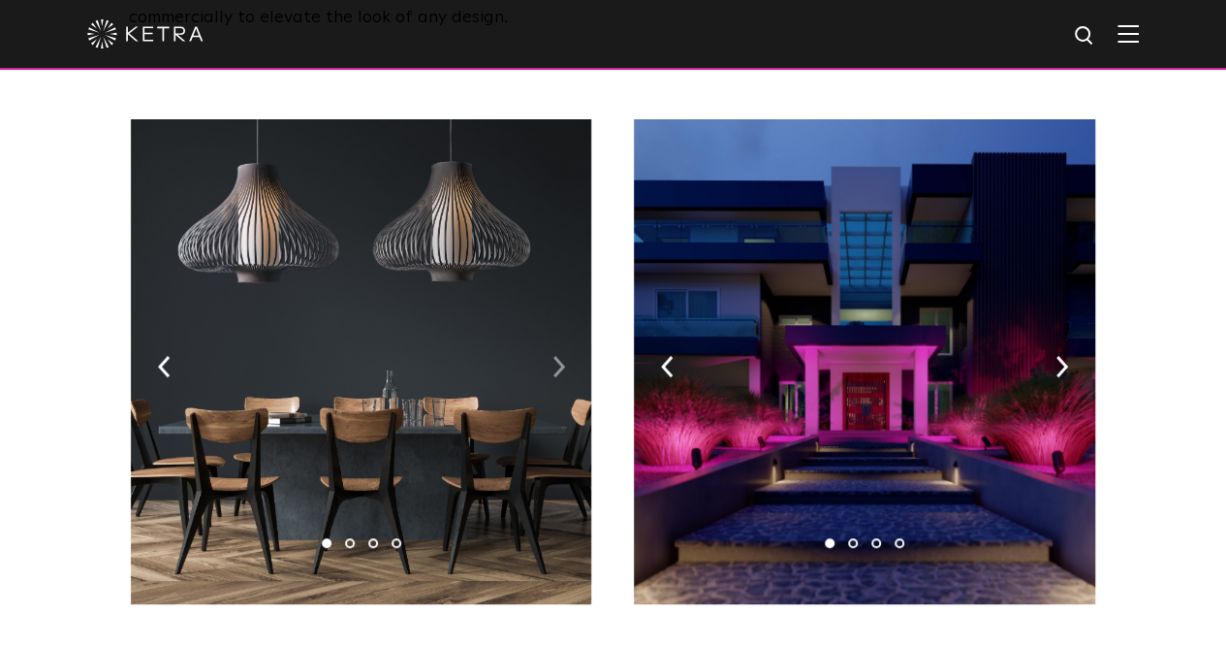
click at [556, 356] on img at bounding box center [559, 366] width 13 height 21
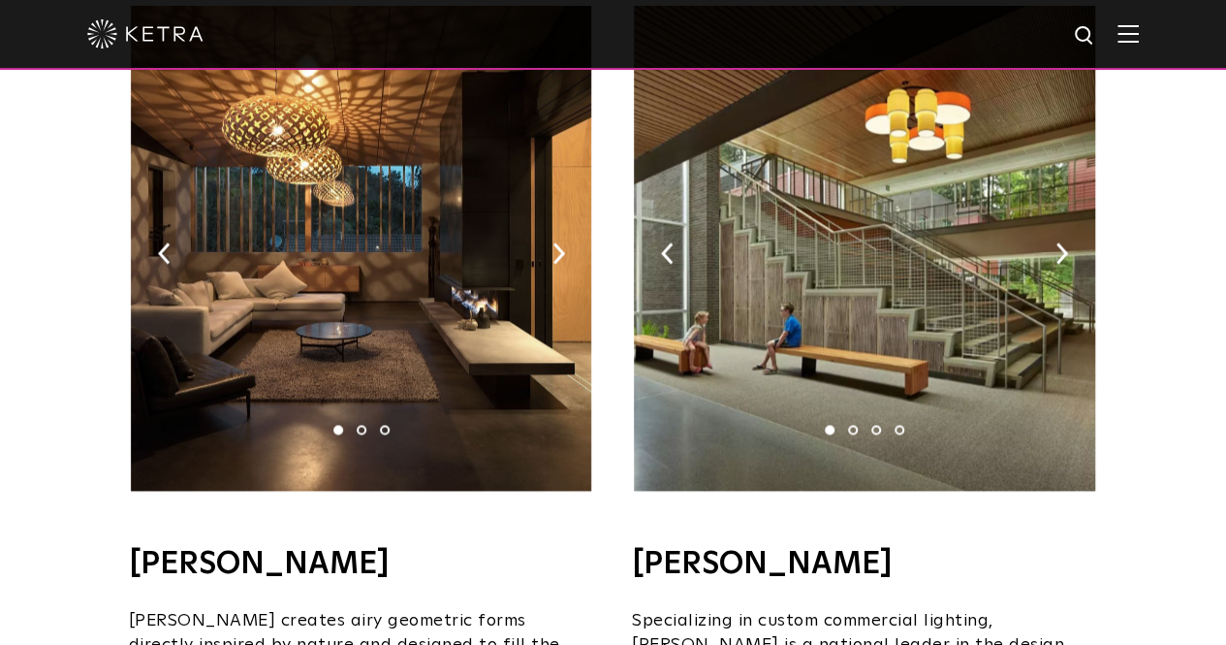
scroll to position [1163, 0]
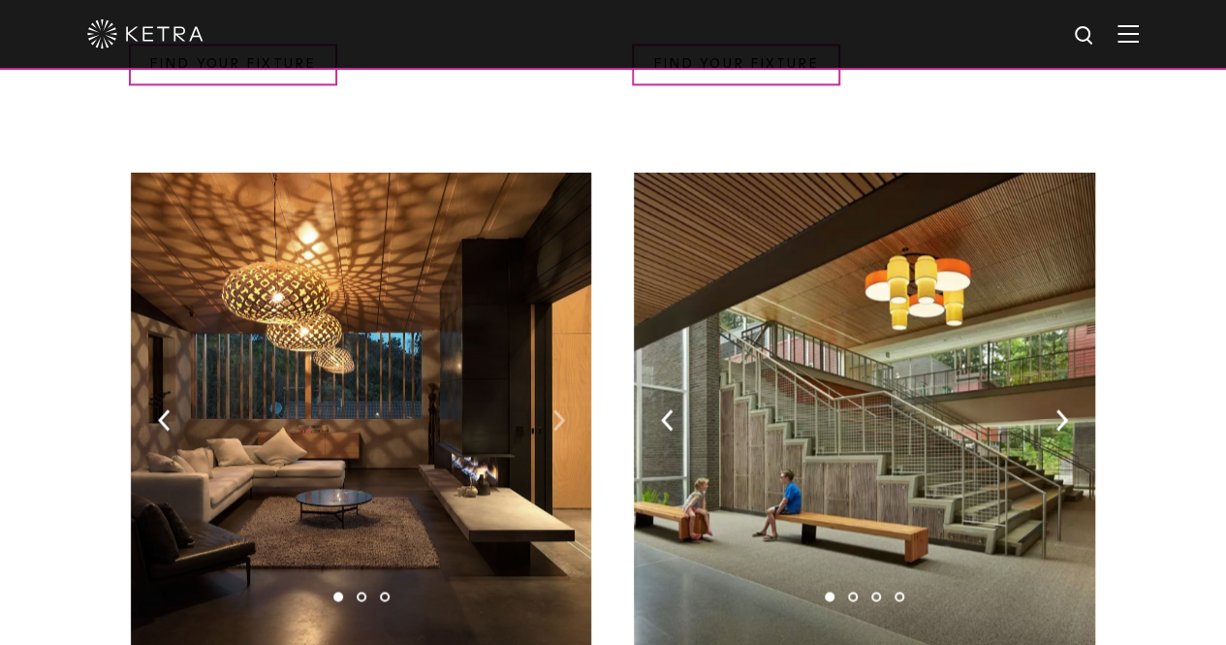
click at [553, 409] on img at bounding box center [559, 419] width 13 height 21
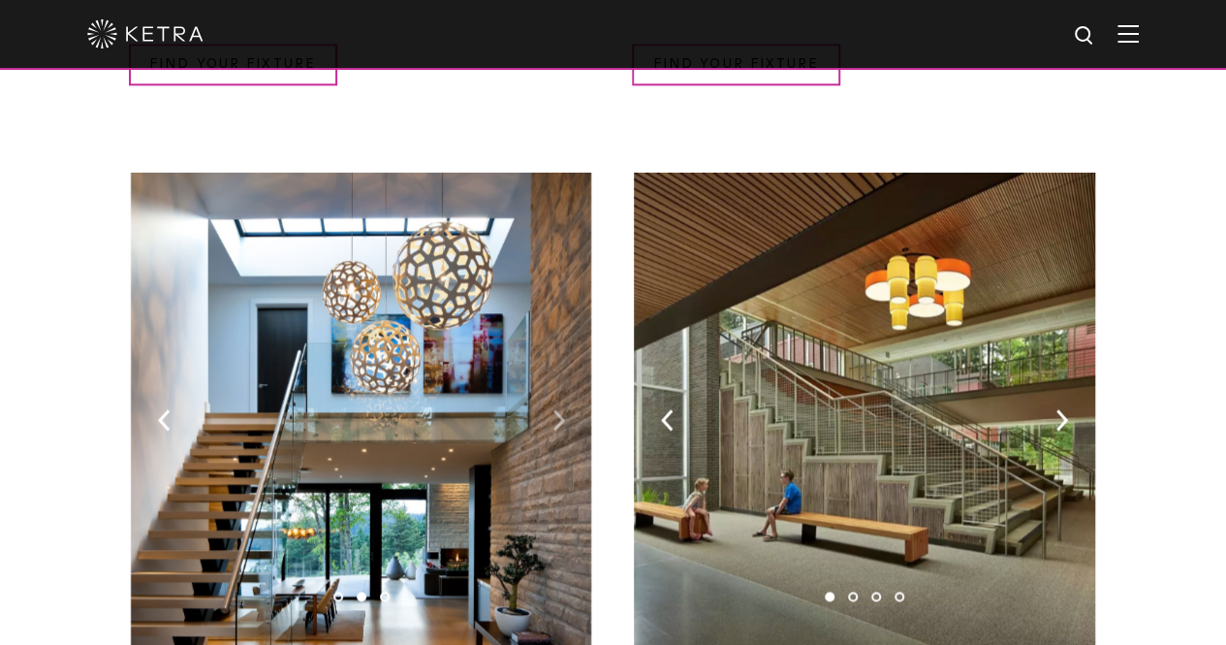
click at [553, 409] on img at bounding box center [559, 419] width 13 height 21
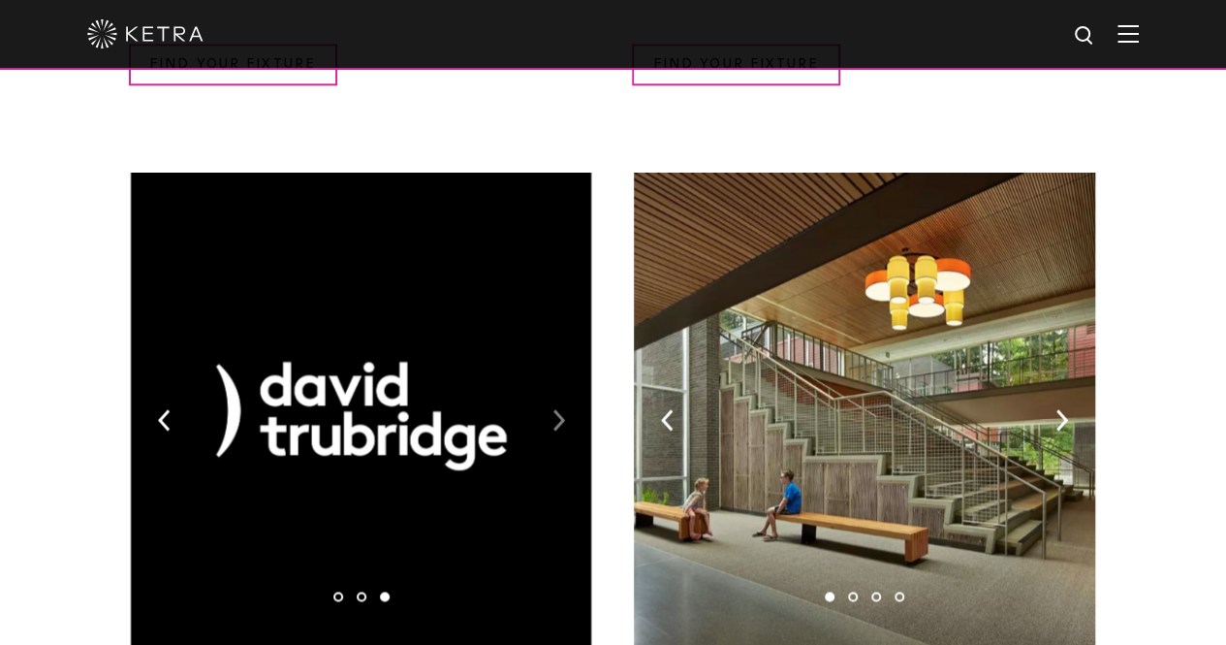
click at [553, 409] on img at bounding box center [559, 419] width 13 height 21
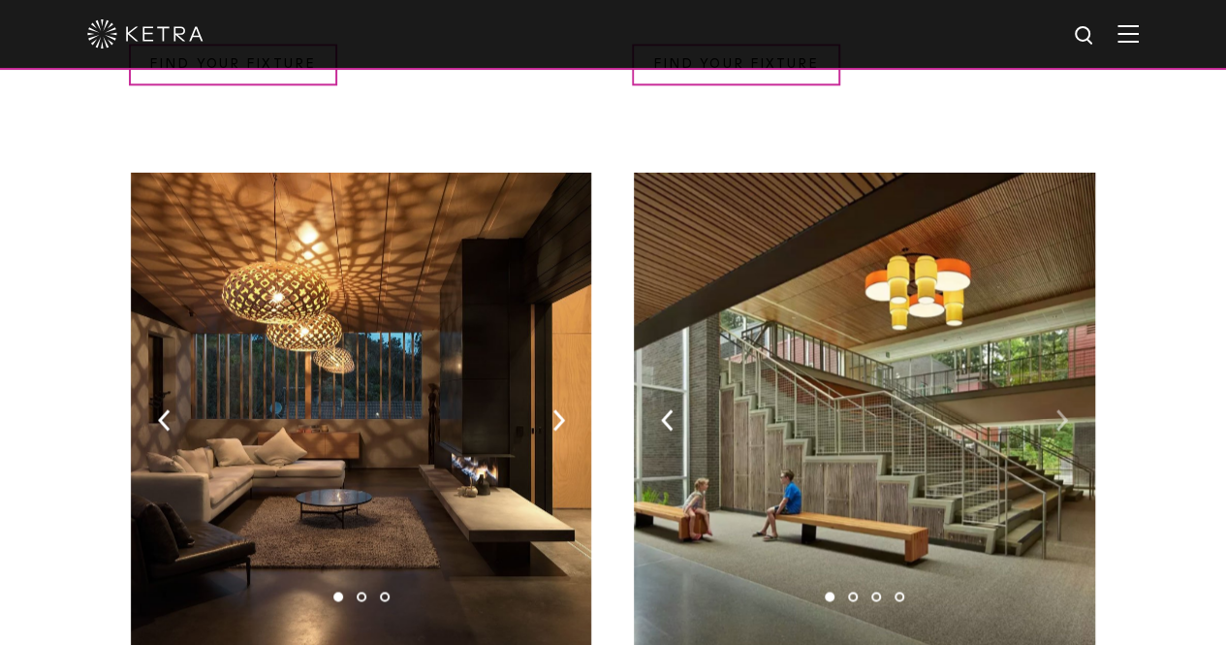
click at [1065, 409] on img at bounding box center [1062, 419] width 13 height 21
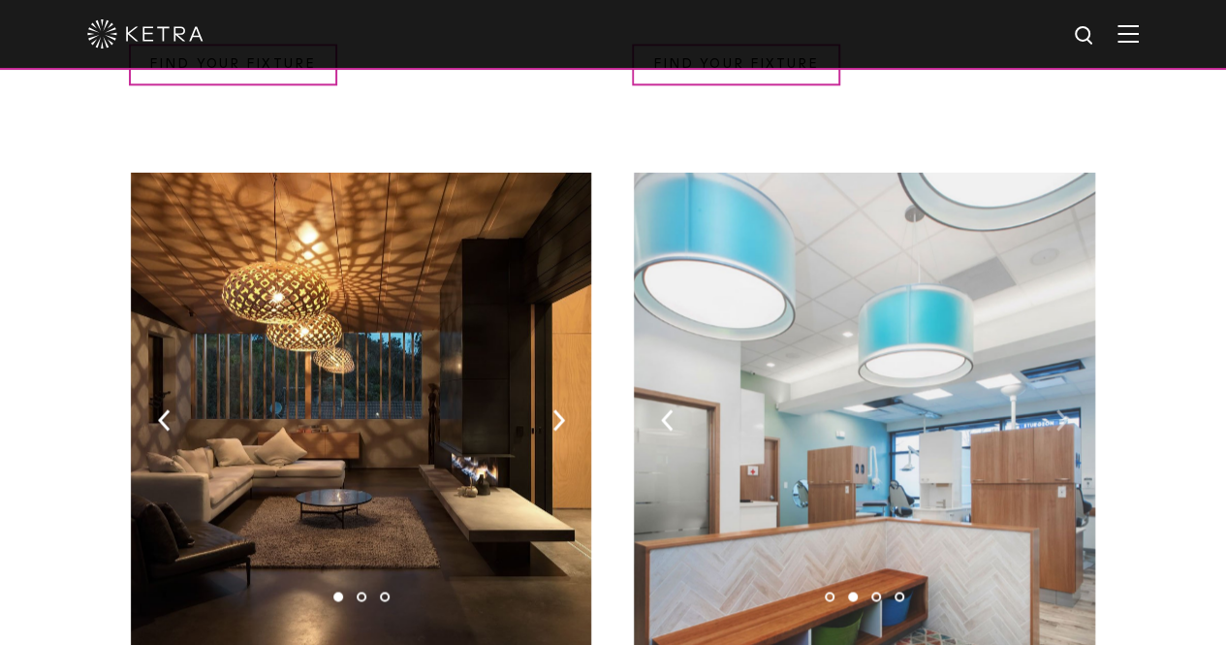
click at [1065, 409] on img at bounding box center [1062, 419] width 13 height 21
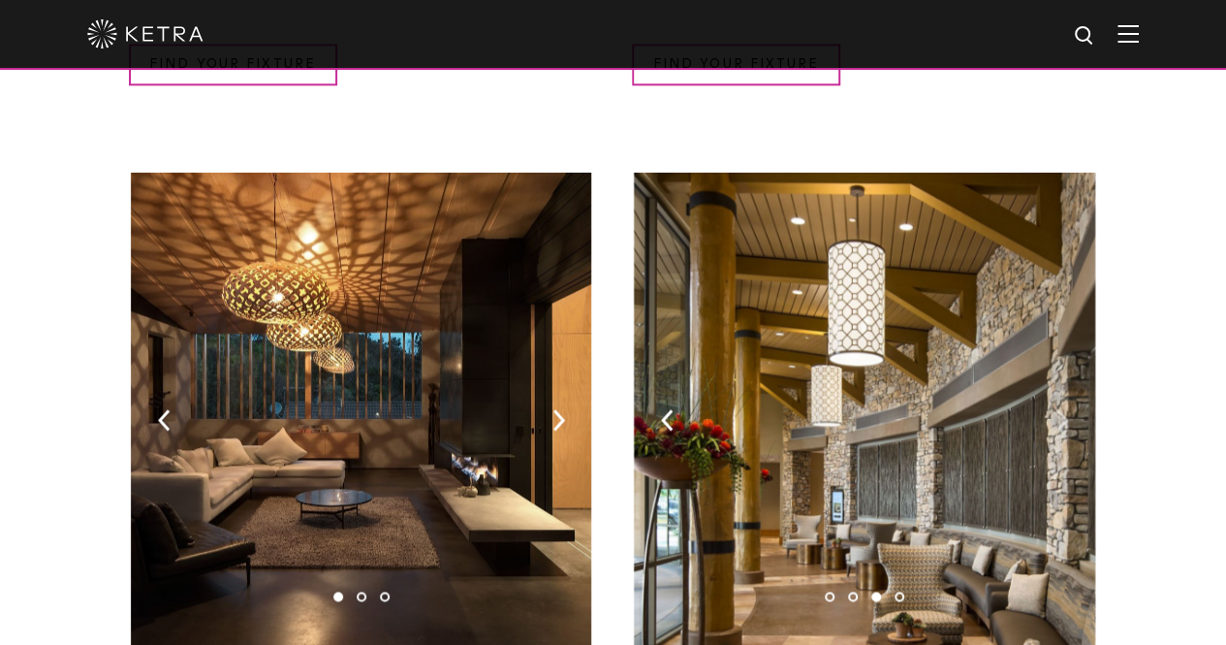
click at [1063, 409] on img at bounding box center [1062, 419] width 13 height 21
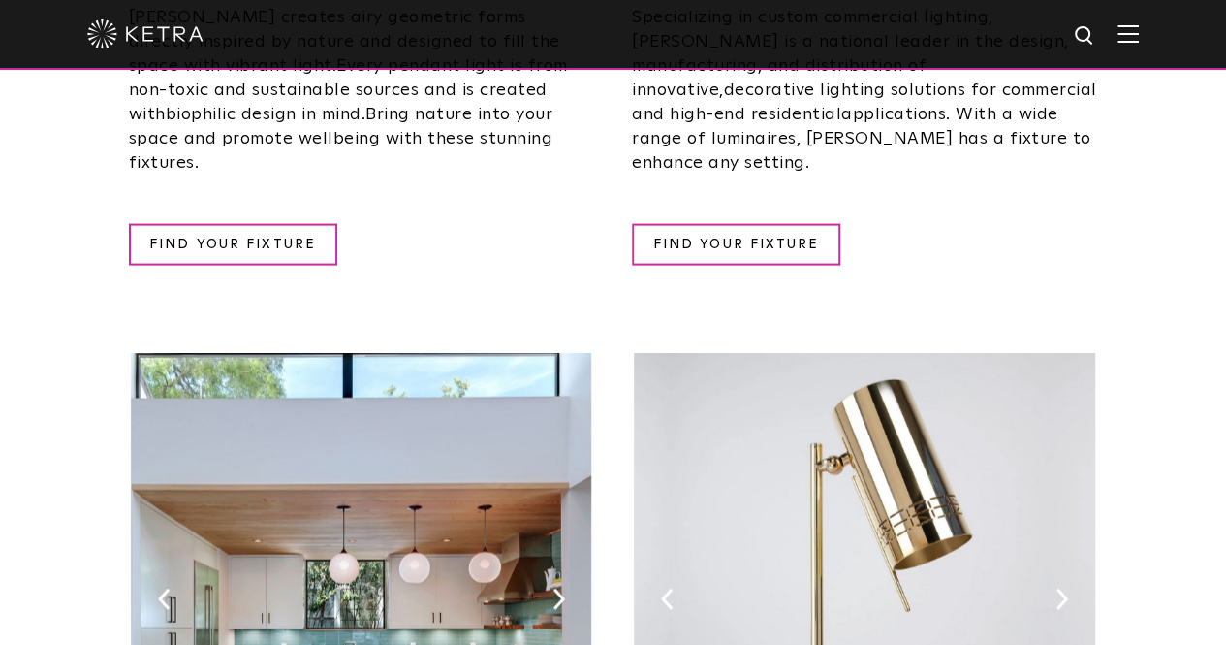
scroll to position [2230, 0]
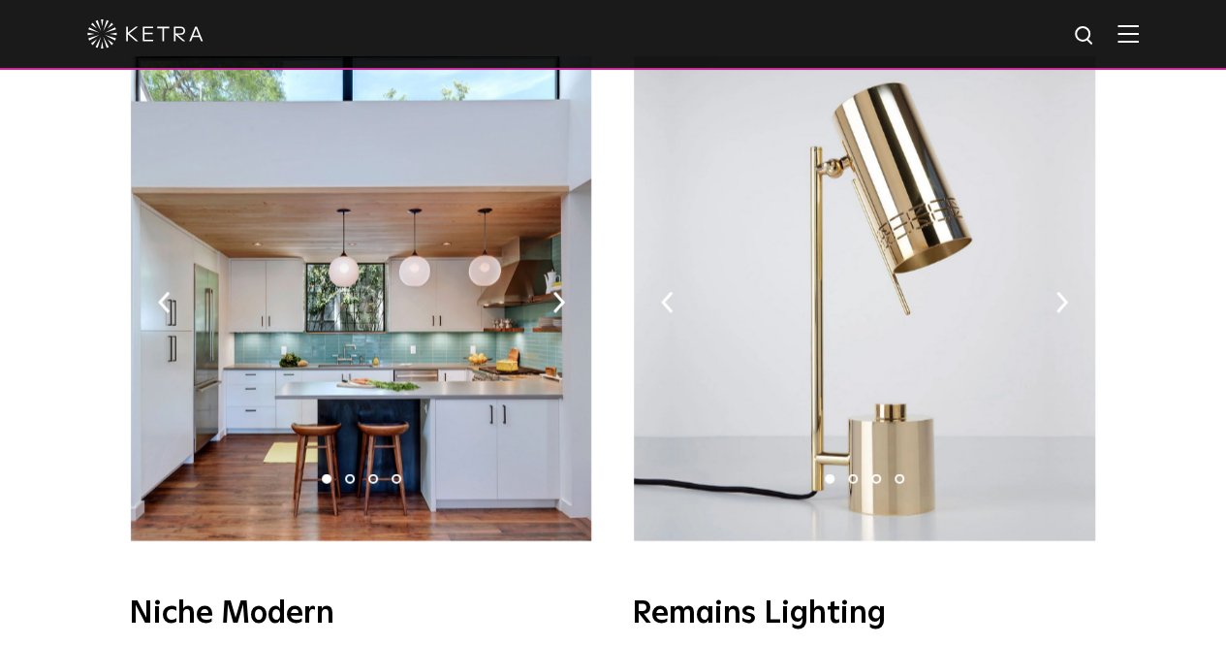
click at [1076, 239] on img at bounding box center [864, 298] width 461 height 485
click at [1060, 292] on img at bounding box center [1062, 302] width 13 height 21
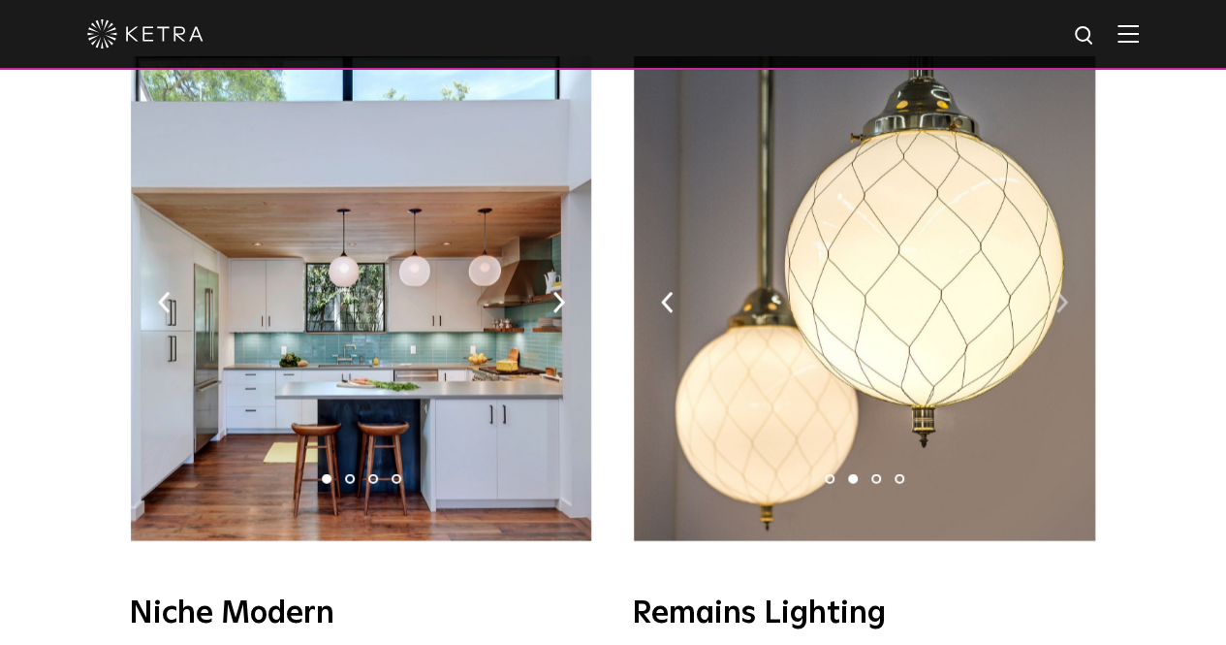
click at [1061, 292] on img at bounding box center [1062, 302] width 13 height 21
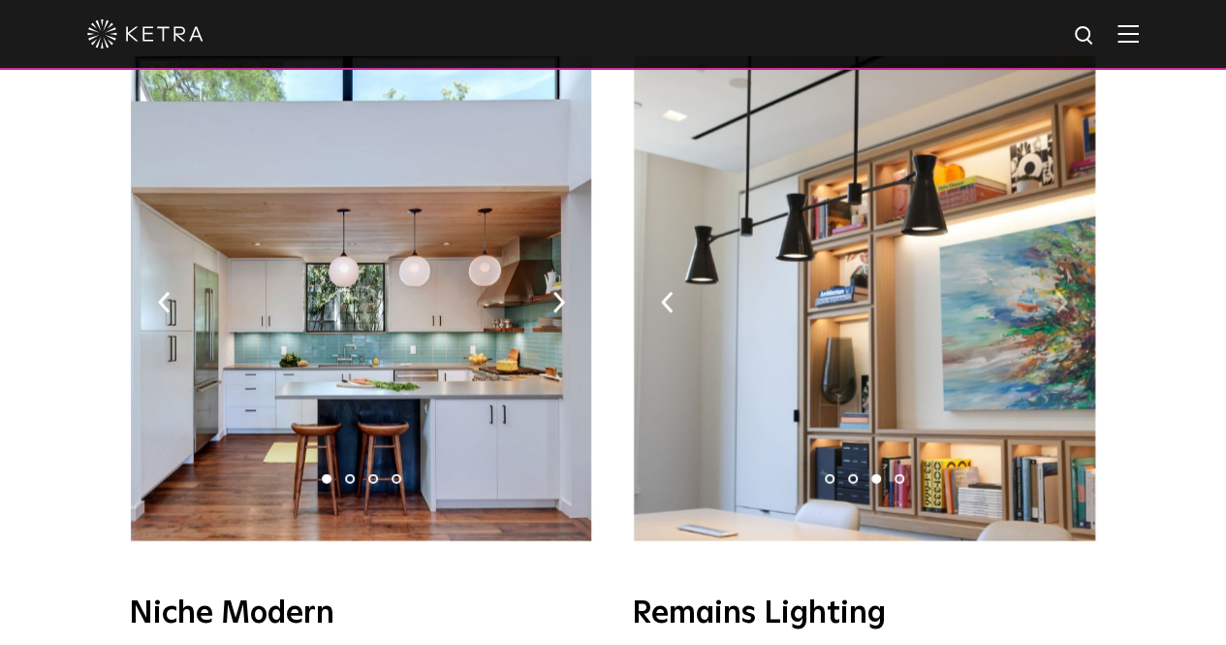
click at [1061, 292] on img at bounding box center [1062, 302] width 13 height 21
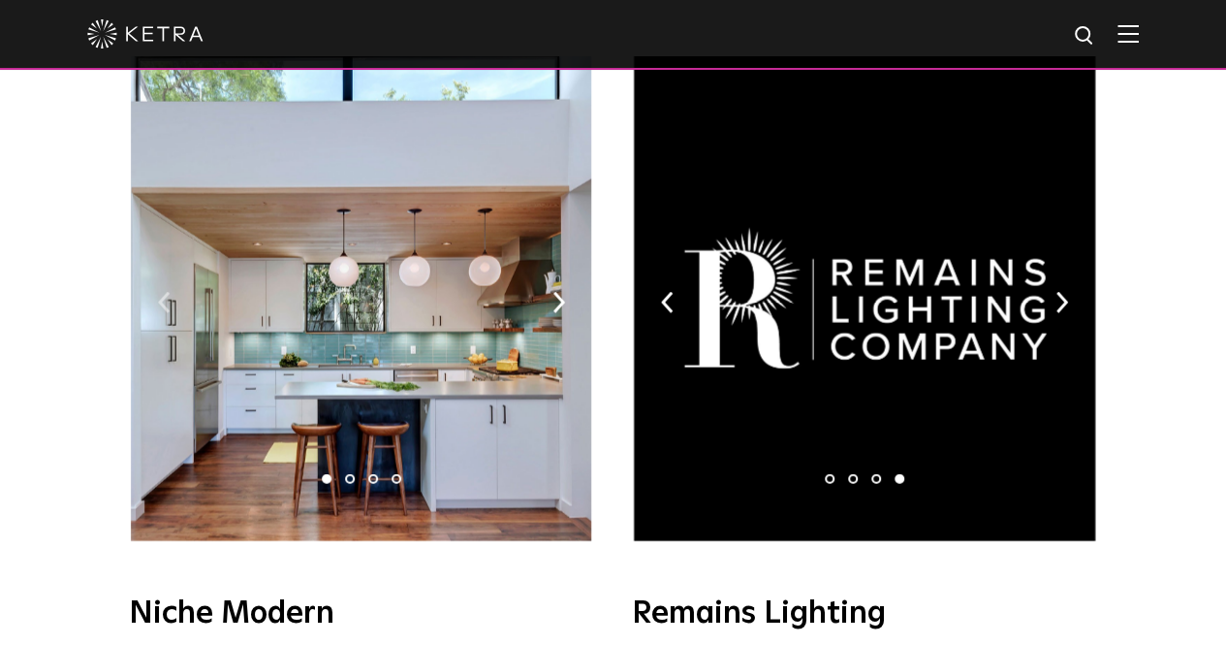
click at [158, 292] on img at bounding box center [164, 302] width 13 height 21
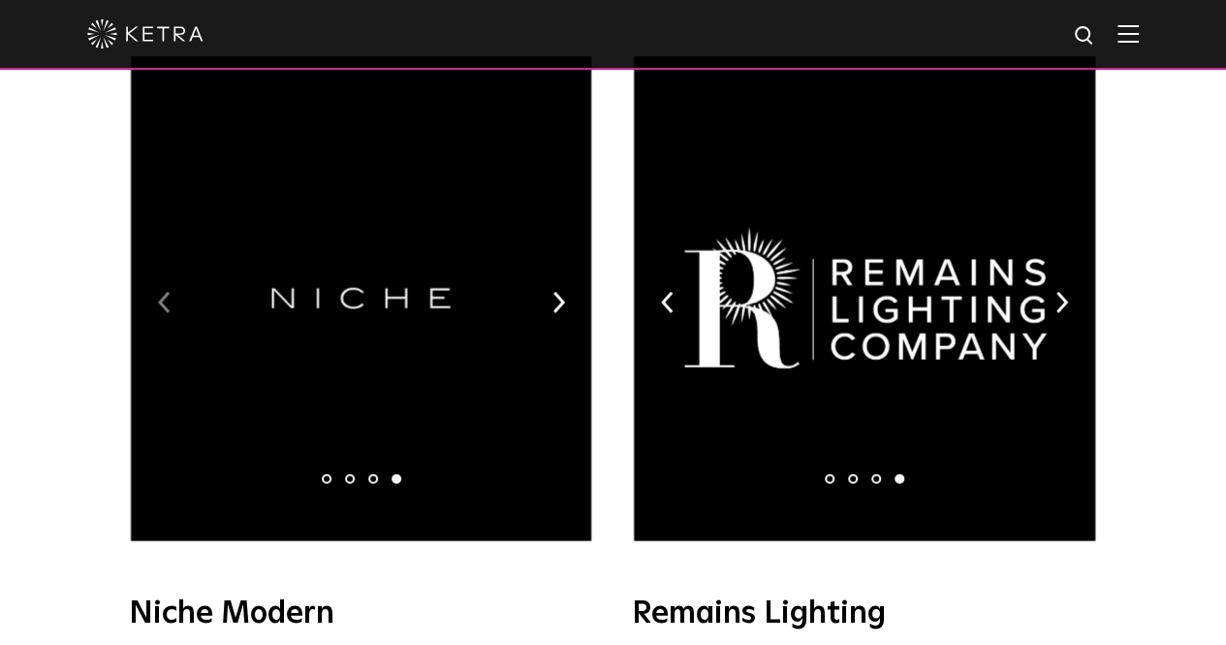
click at [158, 292] on img at bounding box center [164, 302] width 13 height 21
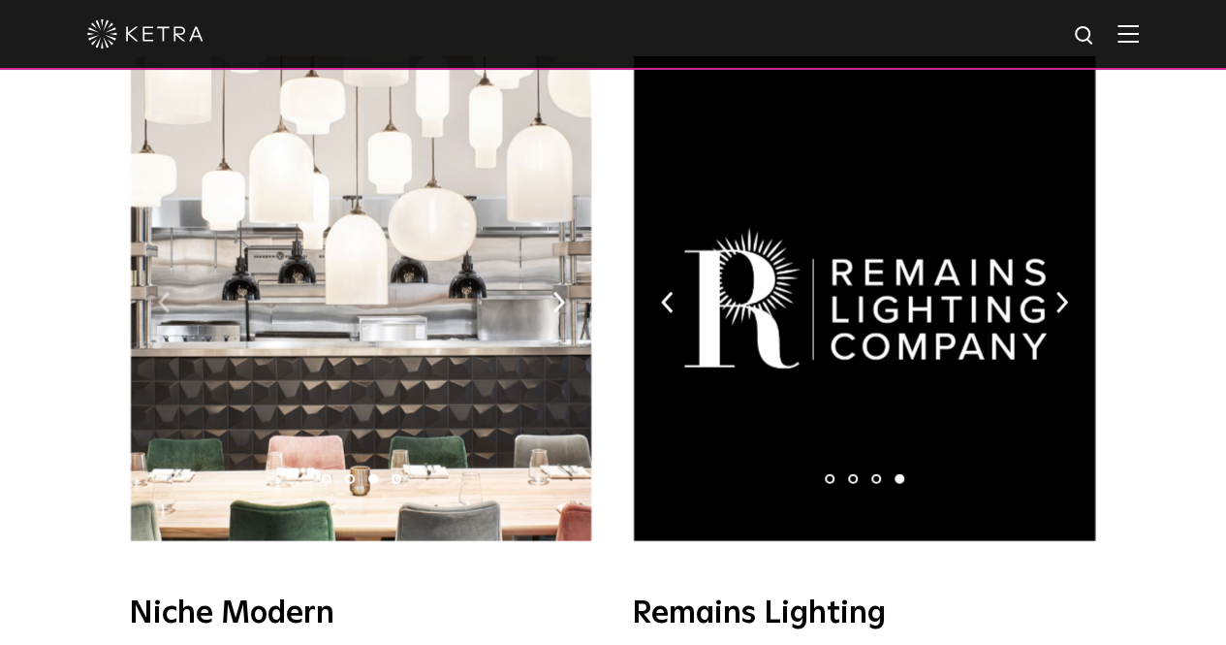
click at [158, 292] on img at bounding box center [164, 302] width 13 height 21
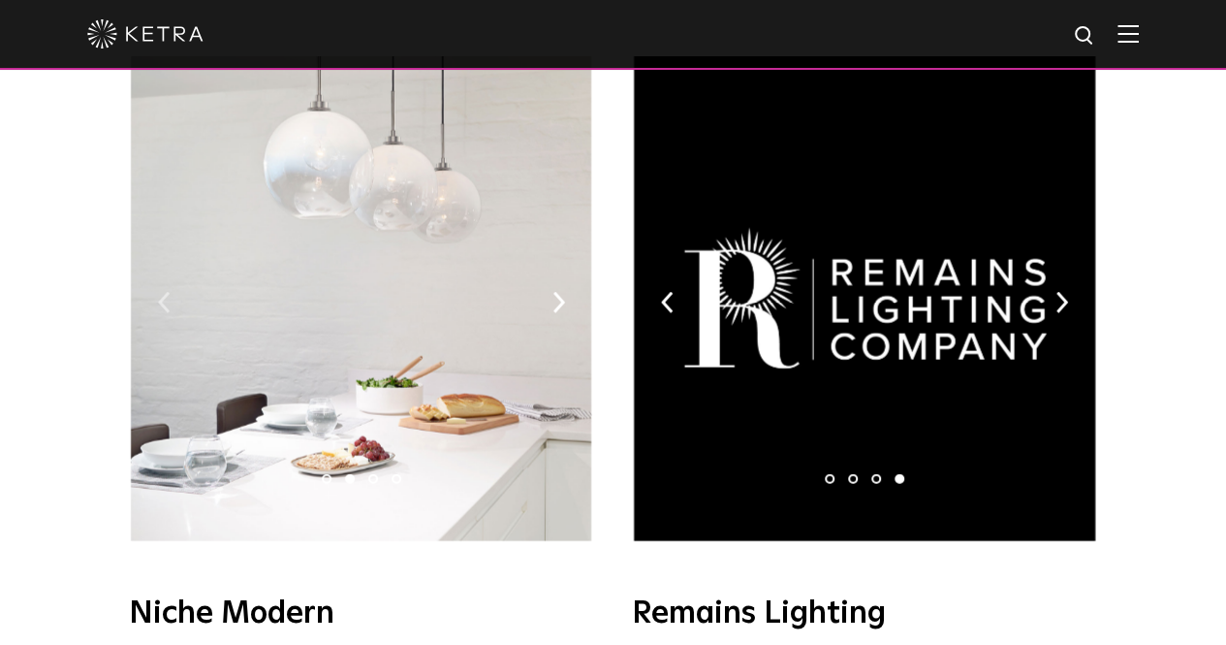
click at [158, 292] on img at bounding box center [164, 302] width 13 height 21
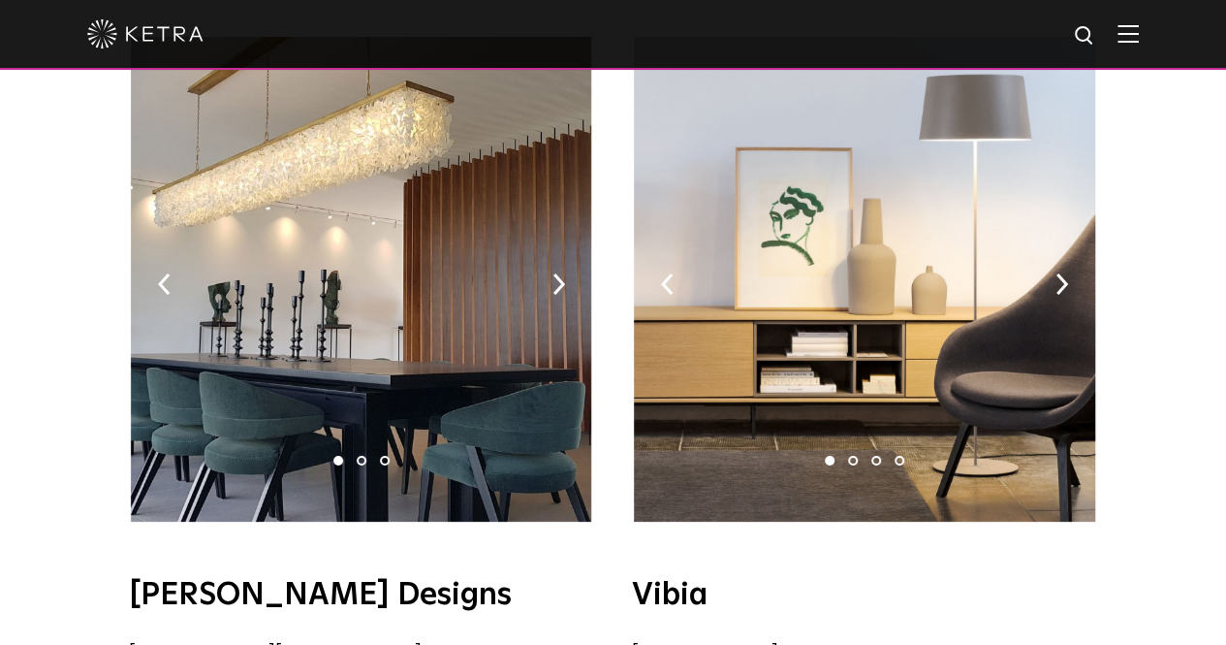
scroll to position [3199, 0]
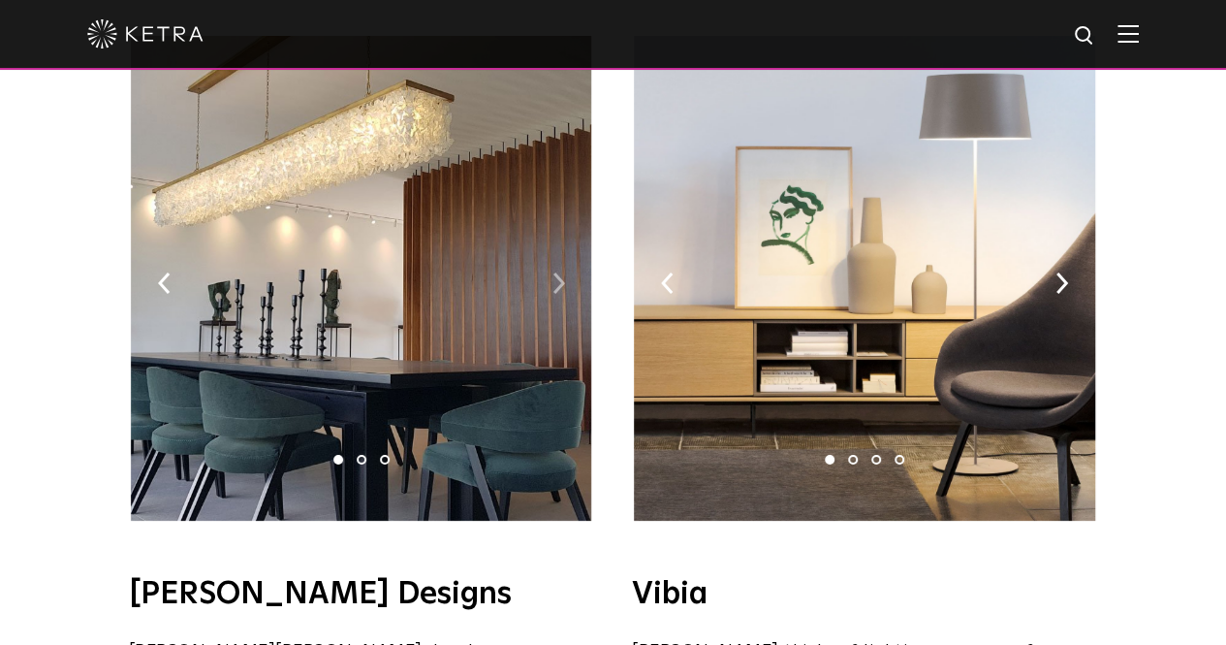
click at [556, 272] on img at bounding box center [559, 282] width 13 height 21
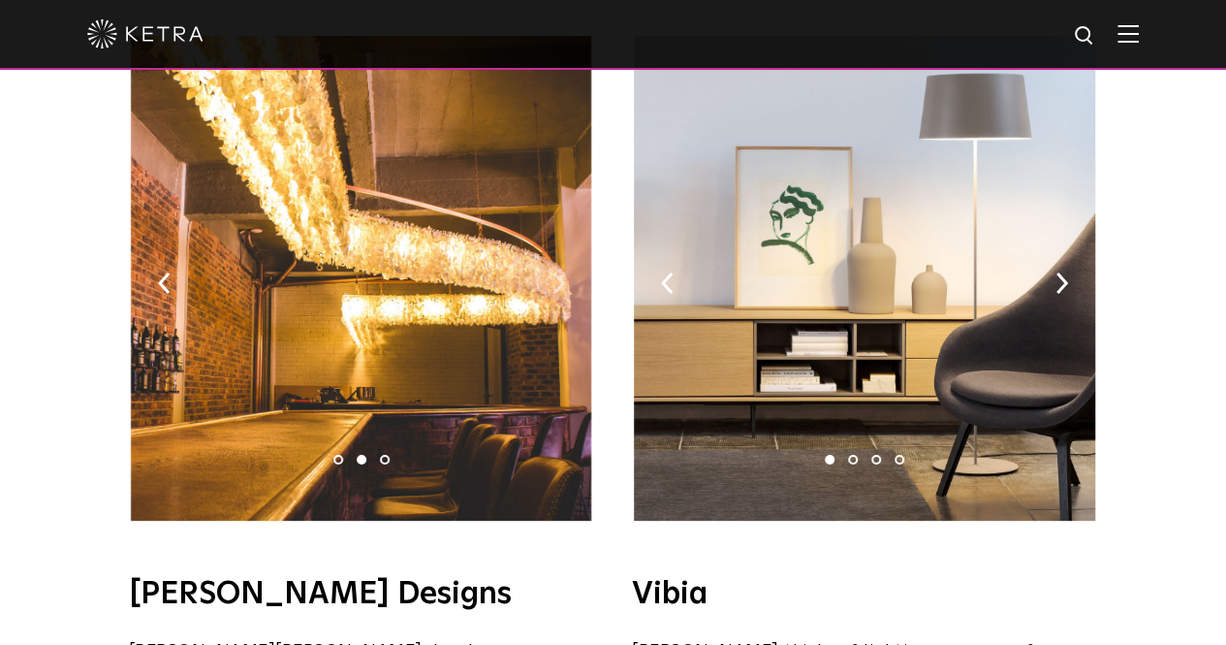
click at [556, 272] on img at bounding box center [559, 282] width 13 height 21
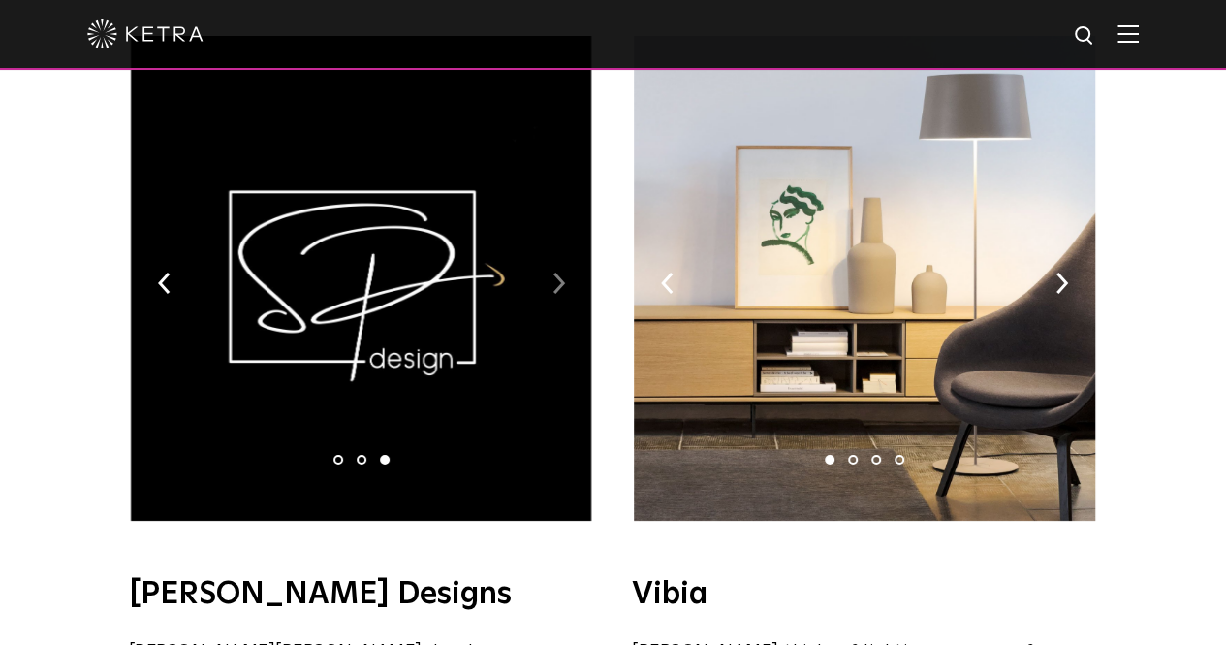
click at [556, 272] on img at bounding box center [559, 282] width 13 height 21
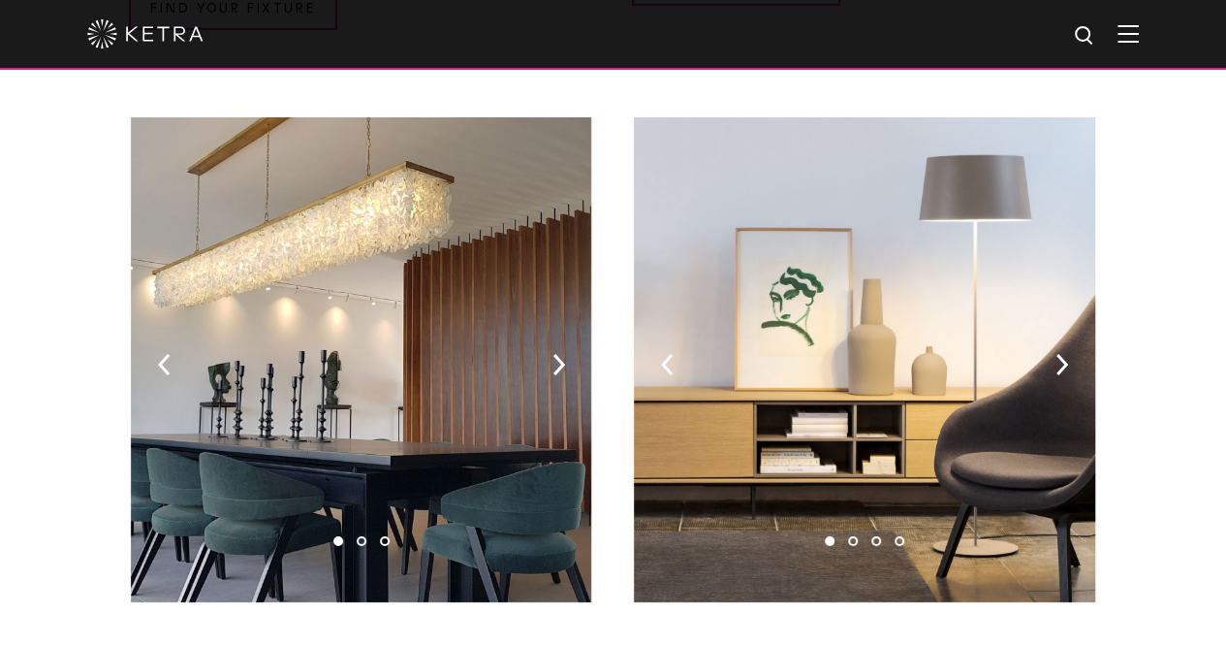
scroll to position [3005, 0]
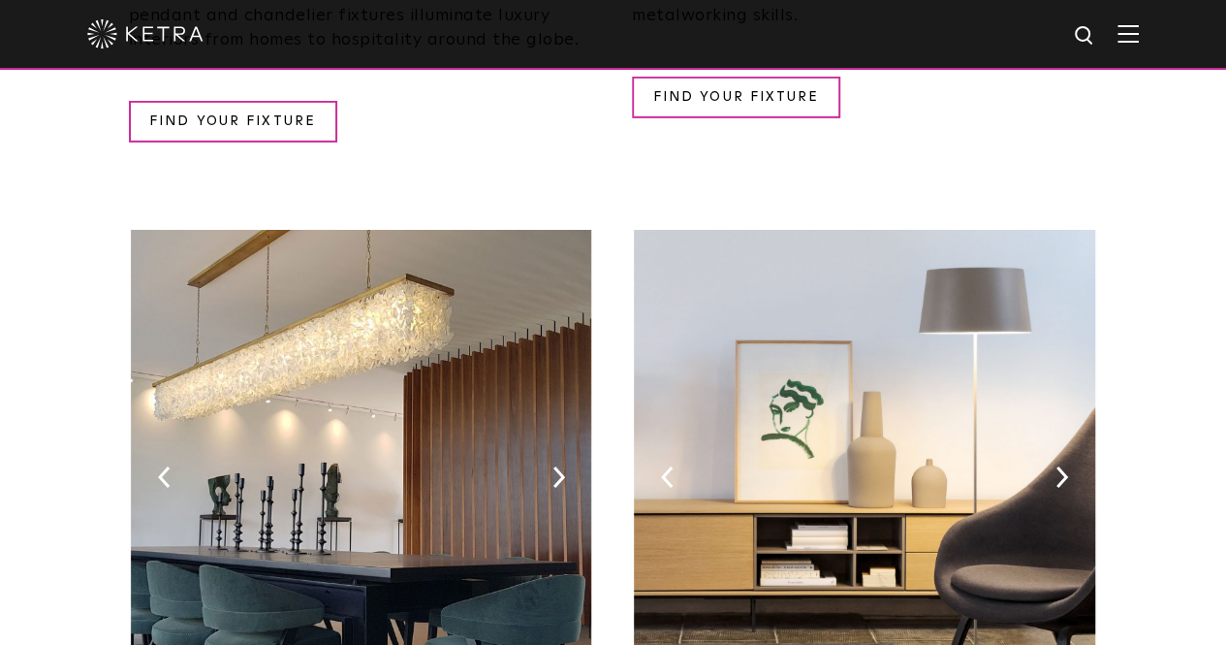
click at [1059, 402] on img at bounding box center [864, 472] width 461 height 485
click at [1060, 466] on img at bounding box center [1062, 476] width 13 height 21
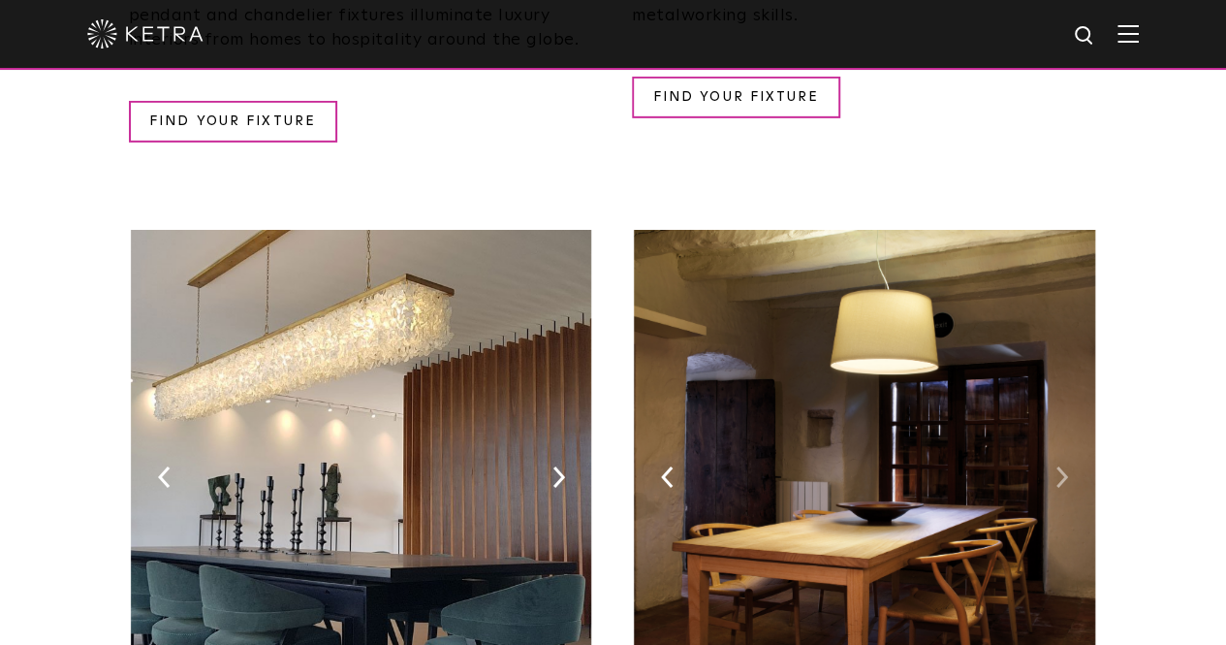
click at [1060, 466] on img at bounding box center [1062, 476] width 13 height 21
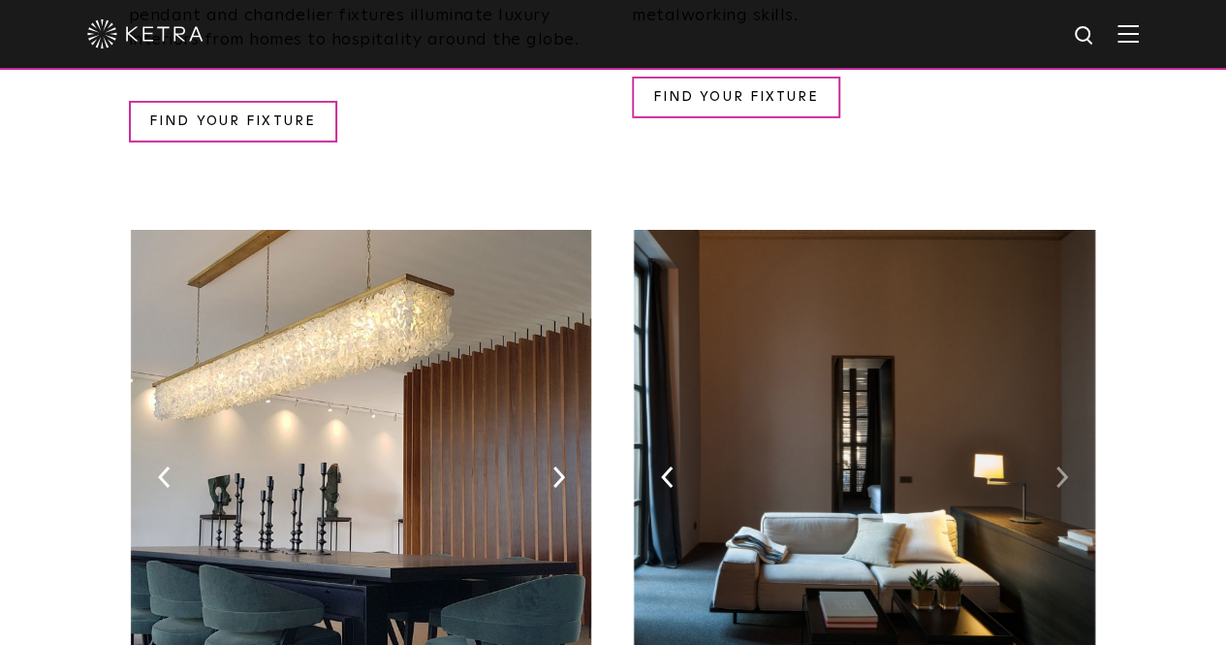
click at [1061, 466] on img at bounding box center [1062, 476] width 13 height 21
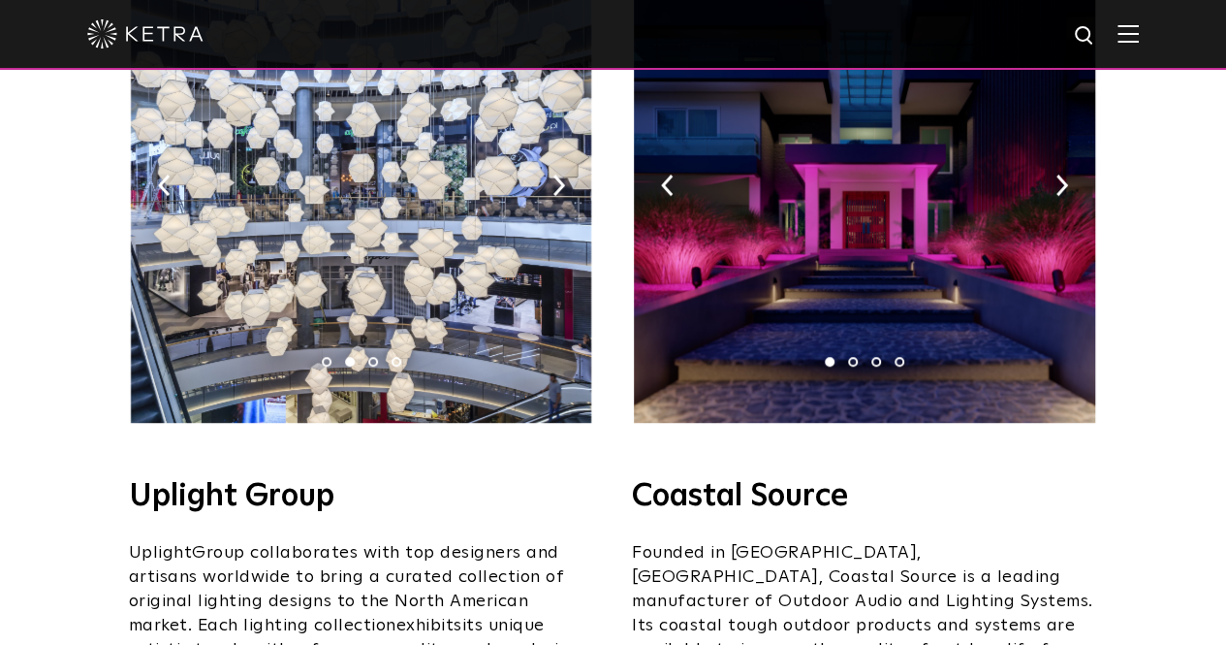
scroll to position [582, 0]
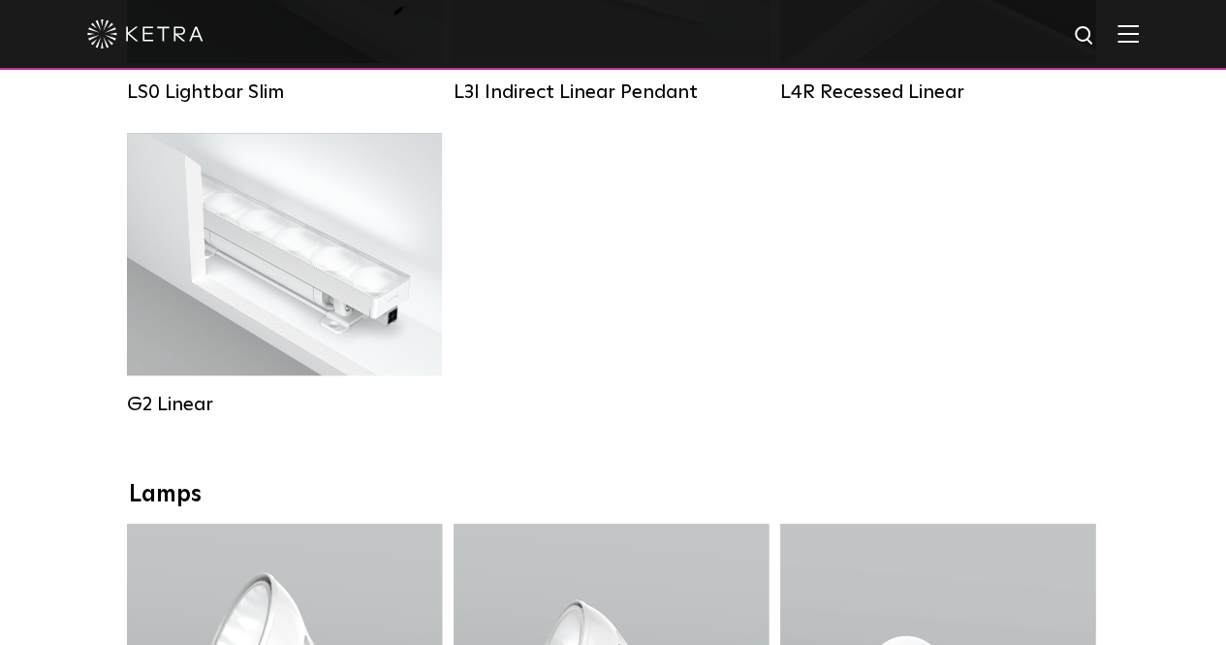
scroll to position [679, 0]
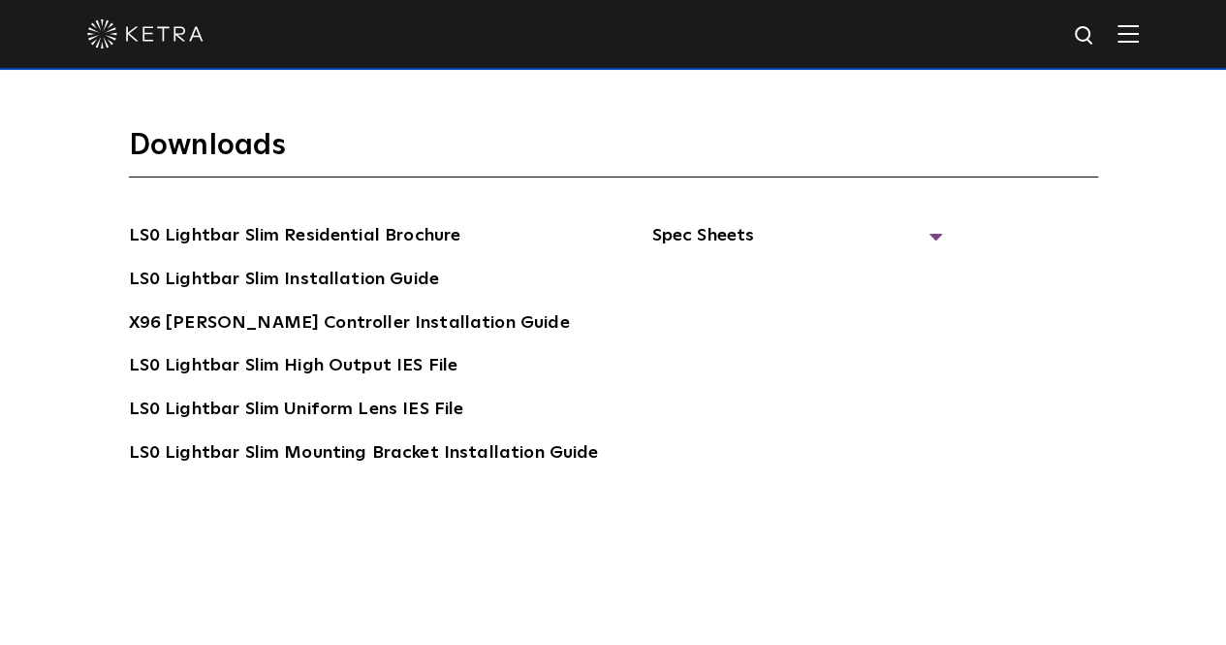
scroll to position [3393, 0]
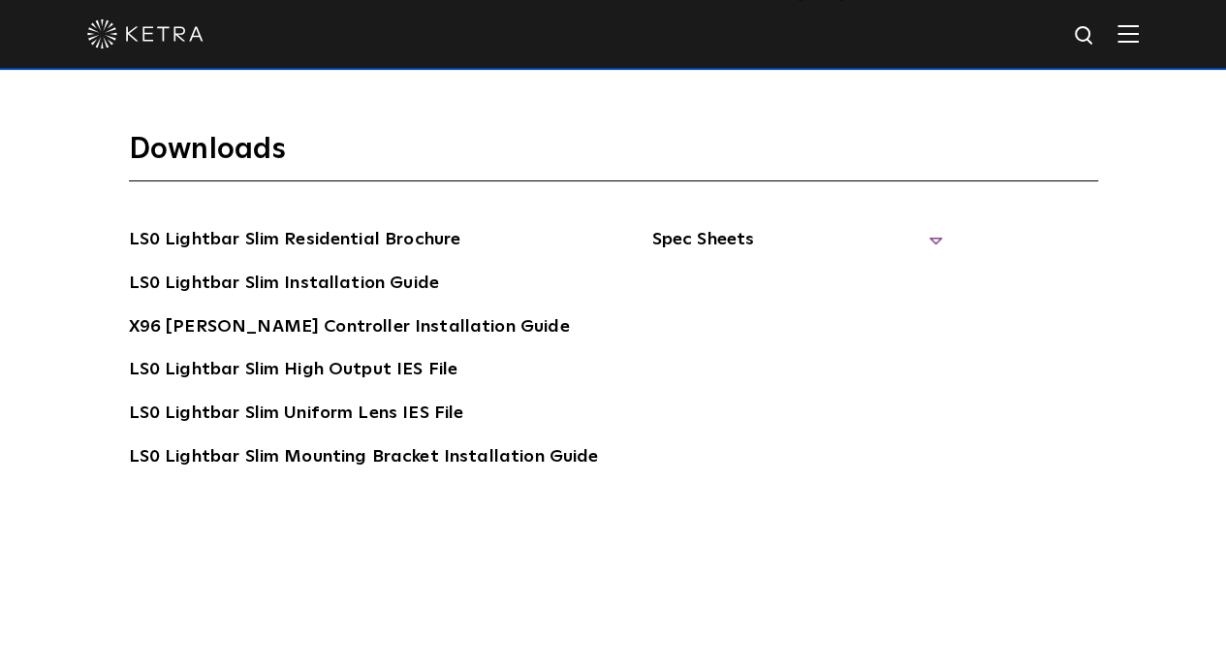
click at [717, 226] on span "Spec Sheets" at bounding box center [797, 247] width 291 height 43
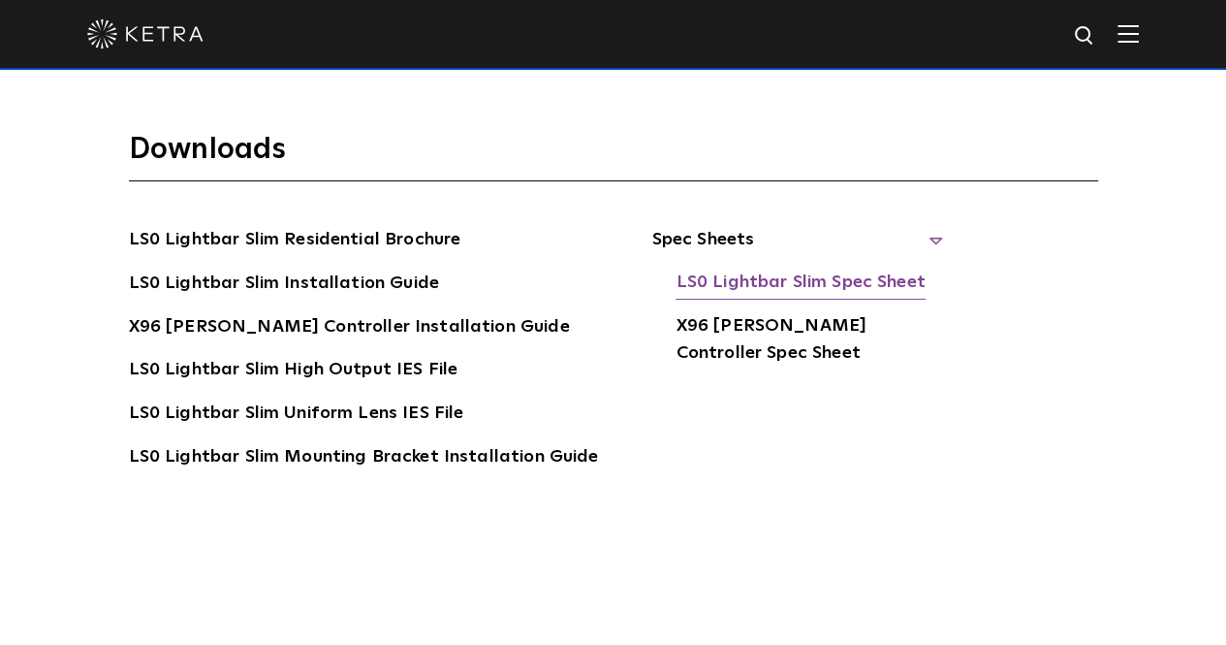
click at [806, 269] on link "LS0 Lightbar Slim Spec Sheet" at bounding box center [800, 284] width 249 height 31
